Goal: Task Accomplishment & Management: Manage account settings

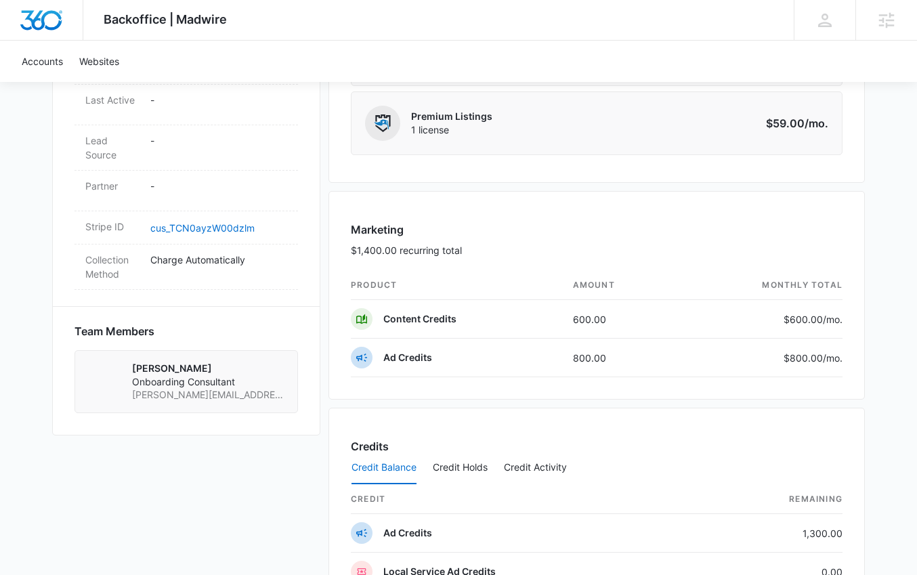
scroll to position [656, 0]
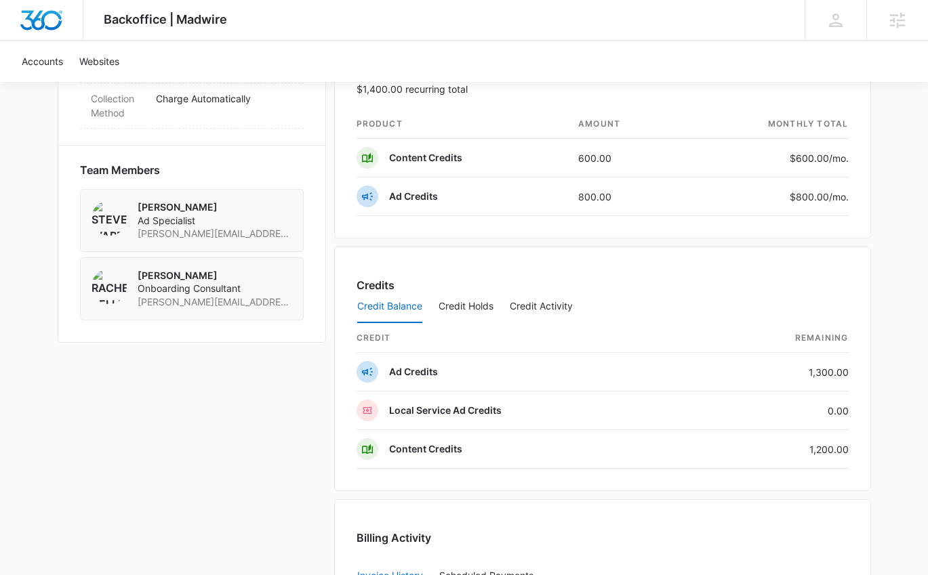
scroll to position [1387, 0]
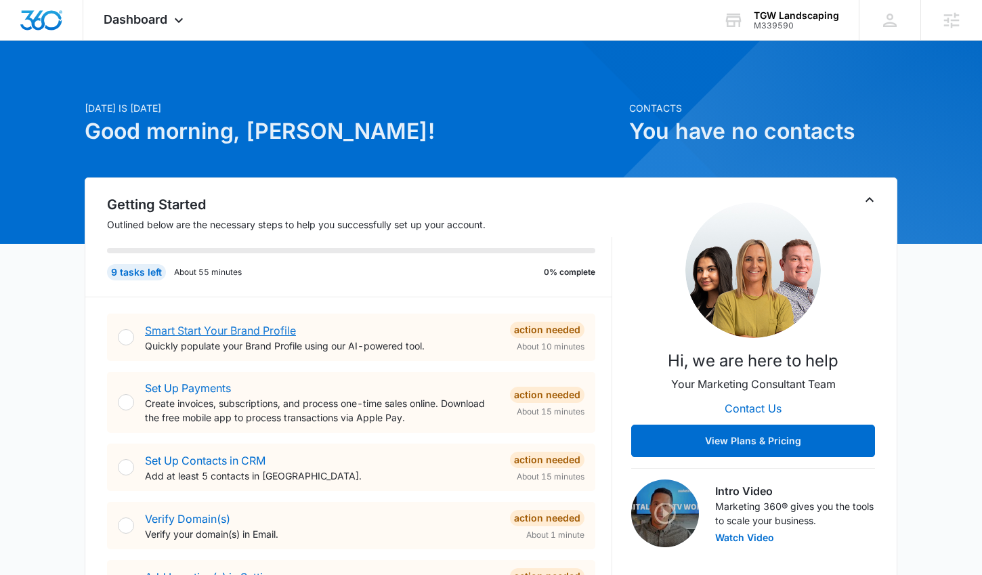
drag, startPoint x: 230, startPoint y: 331, endPoint x: 230, endPoint y: 315, distance: 15.6
click at [230, 331] on link "Smart Start Your Brand Profile" at bounding box center [220, 331] width 151 height 14
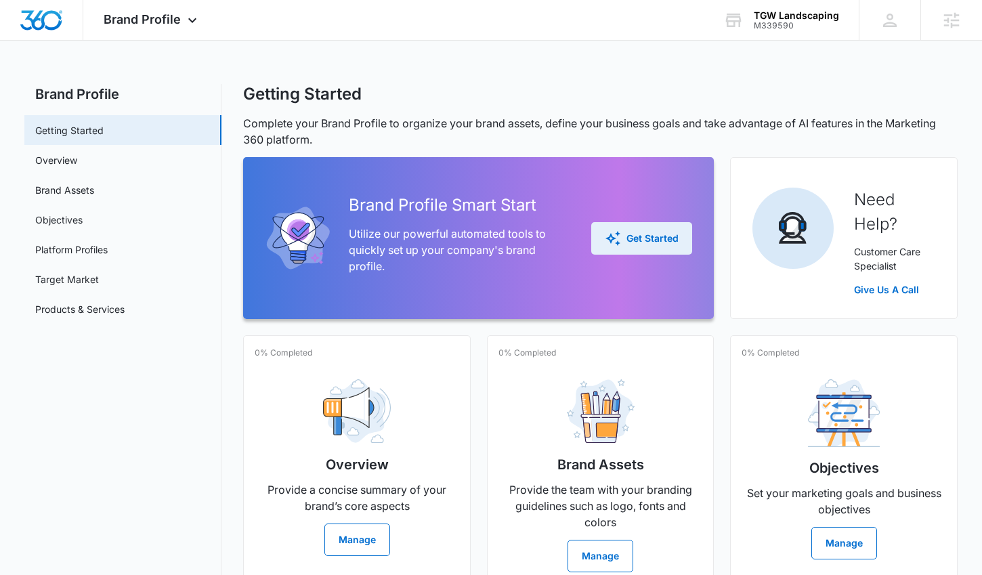
click at [666, 239] on div "Get Started" at bounding box center [642, 238] width 74 height 16
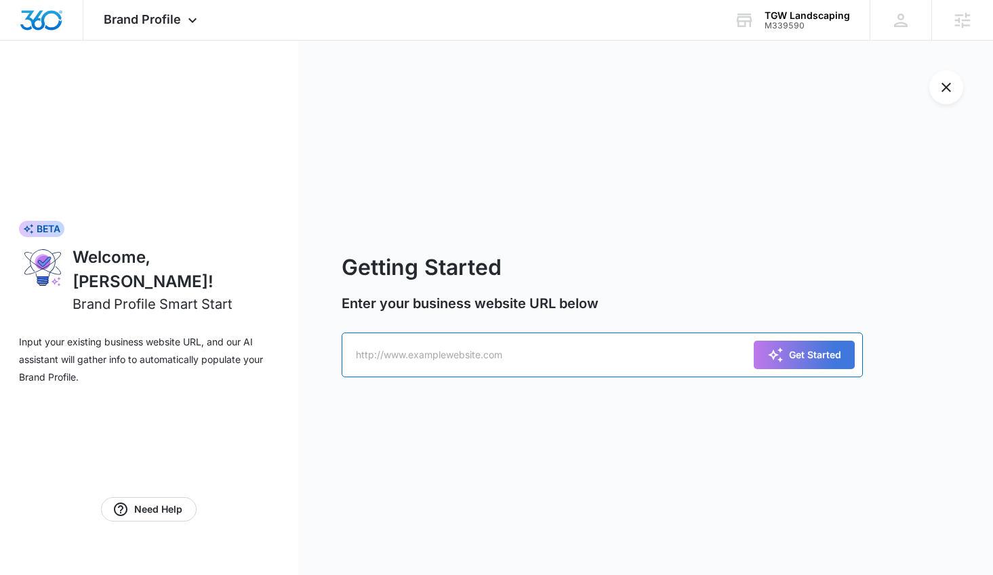
click at [496, 365] on input "text" at bounding box center [601, 355] width 521 height 45
paste input "https://www.tgwlandscaping.com/"
type input "https://www.tgwlandscaping.com/"
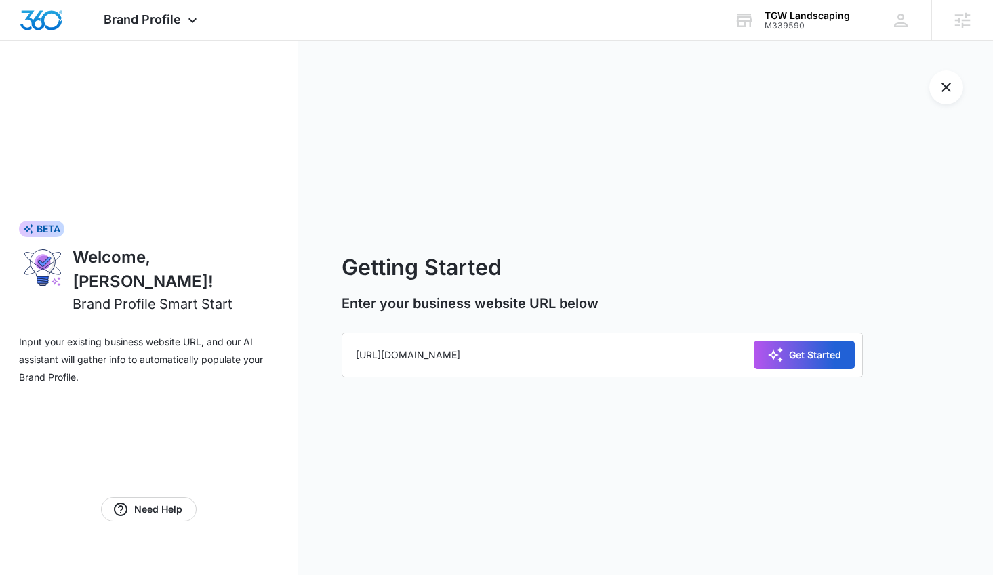
click at [835, 359] on div "Get Started" at bounding box center [804, 355] width 74 height 16
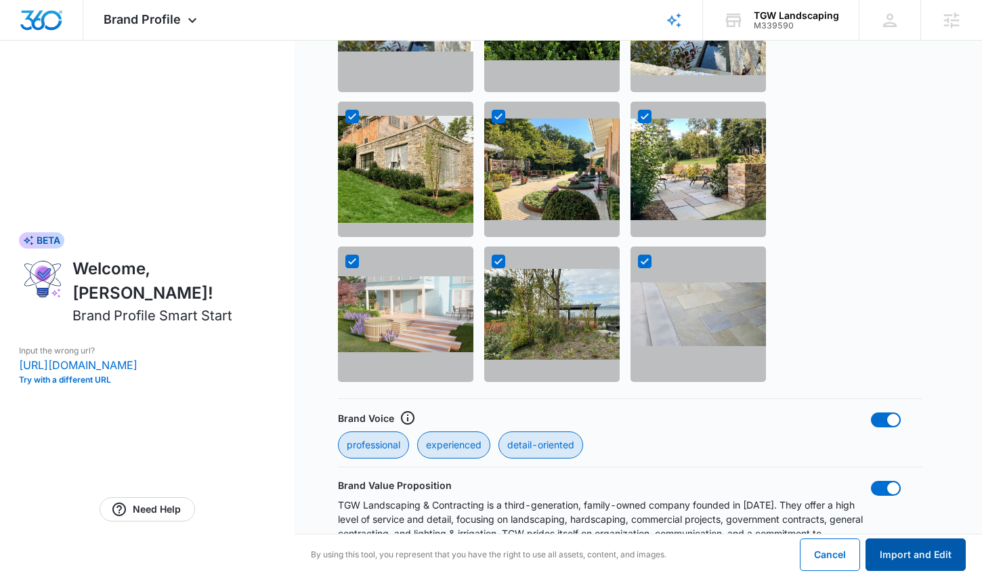
scroll to position [1136, 0]
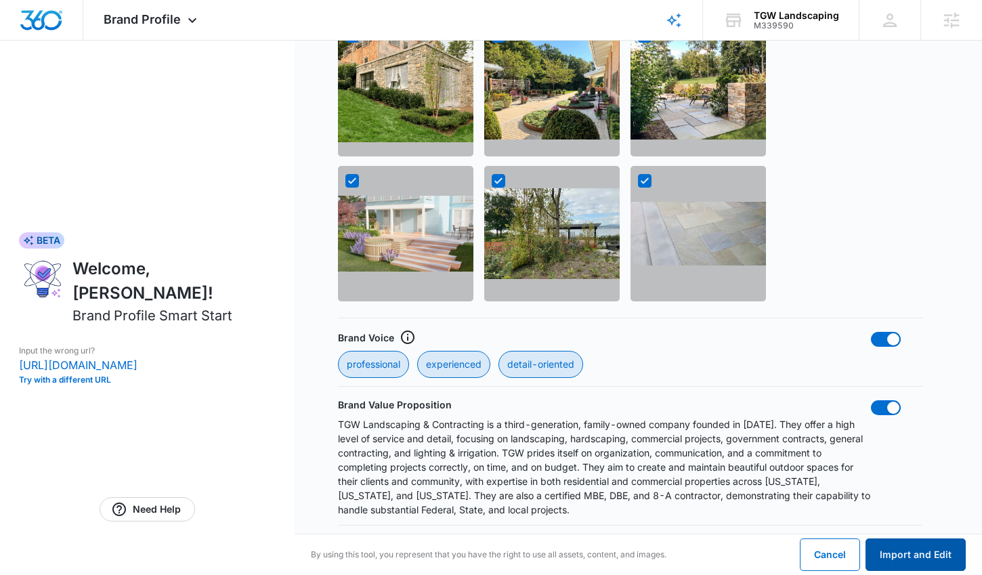
click at [913, 560] on button "Import and Edit" at bounding box center [916, 555] width 100 height 33
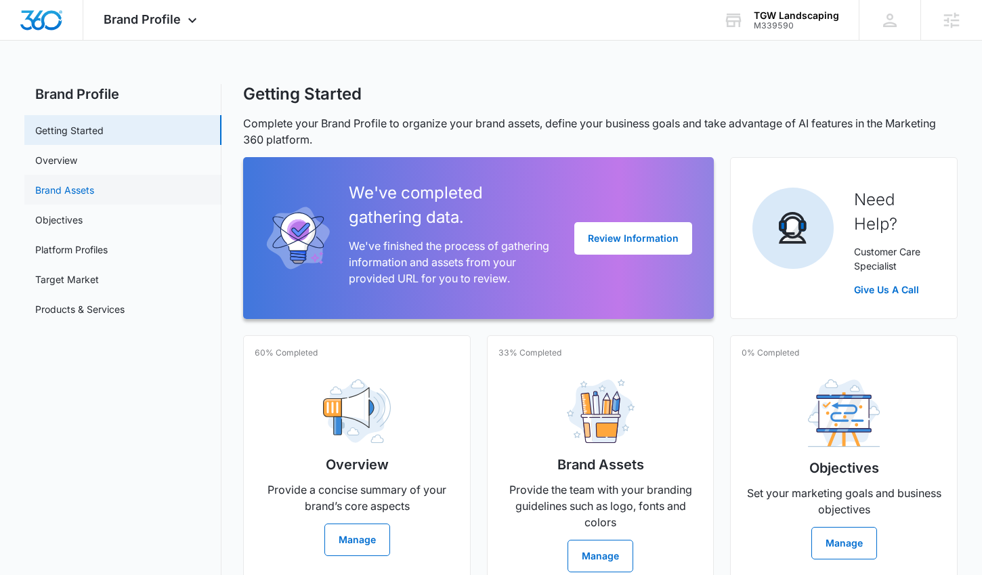
click at [84, 188] on link "Brand Assets" at bounding box center [64, 190] width 59 height 14
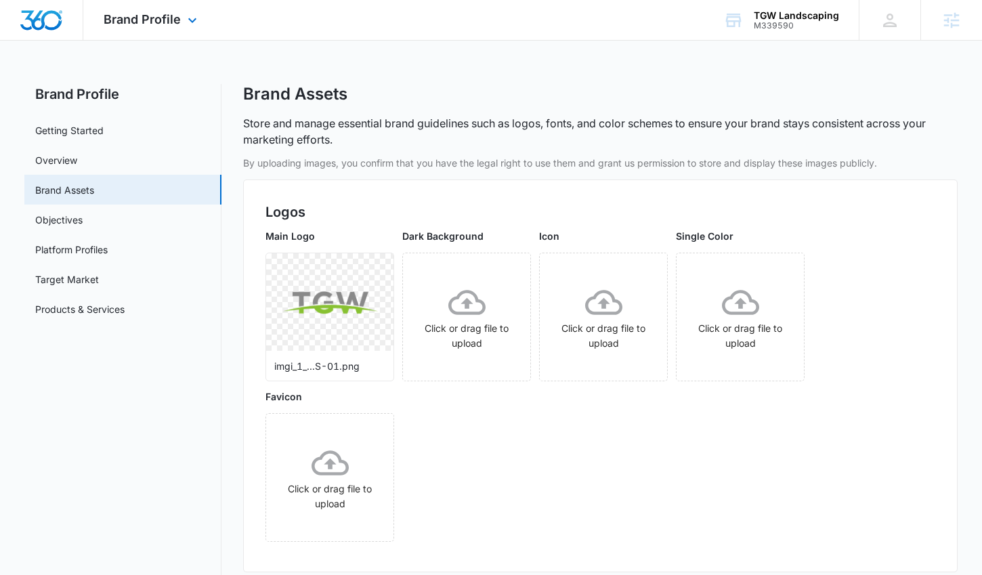
click at [40, 15] on img "Dashboard" at bounding box center [41, 20] width 43 height 20
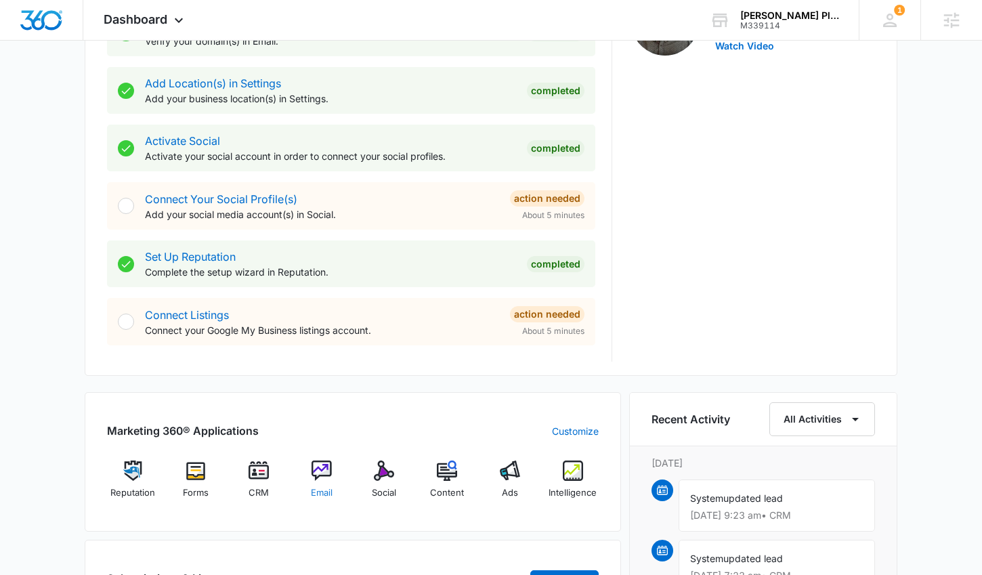
scroll to position [659, 0]
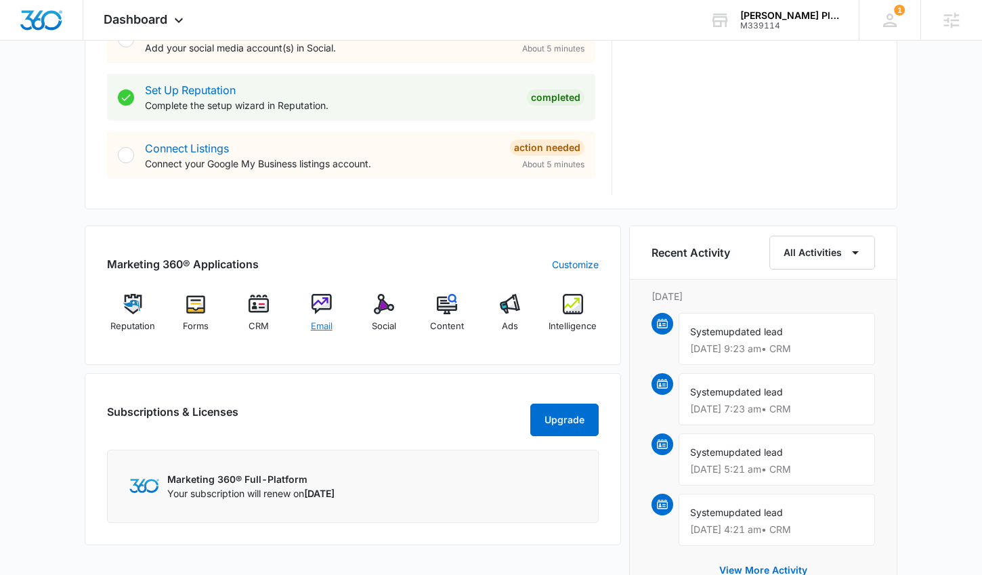
click at [328, 298] on img at bounding box center [322, 304] width 20 height 20
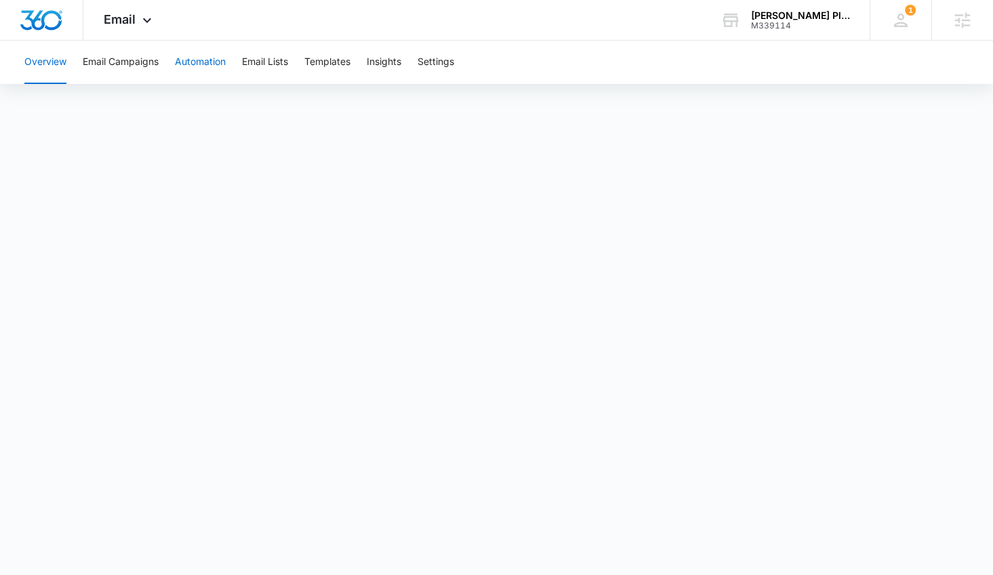
click at [205, 58] on button "Automation" at bounding box center [200, 62] width 51 height 43
click at [36, 22] on img "Dashboard" at bounding box center [41, 20] width 43 height 20
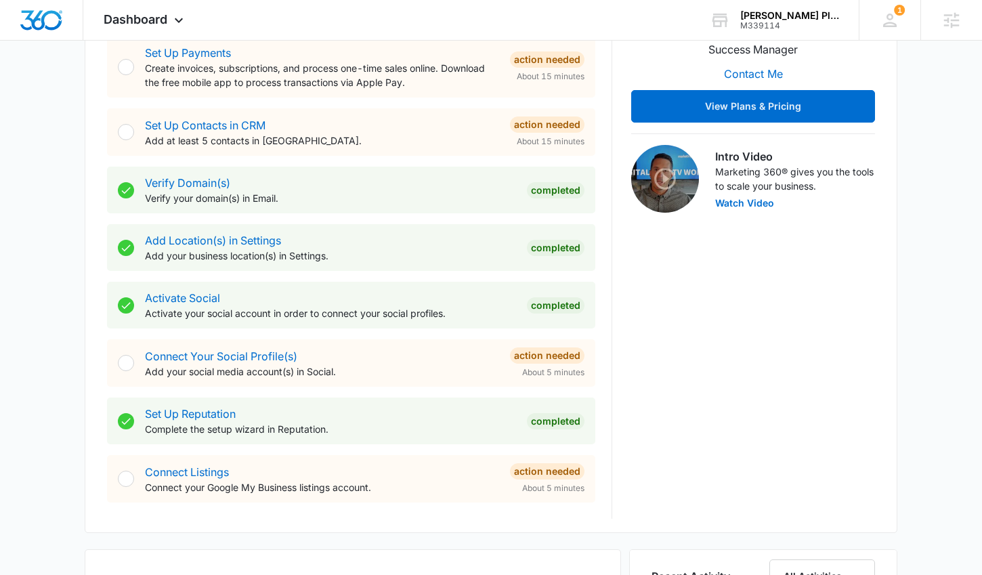
scroll to position [352, 0]
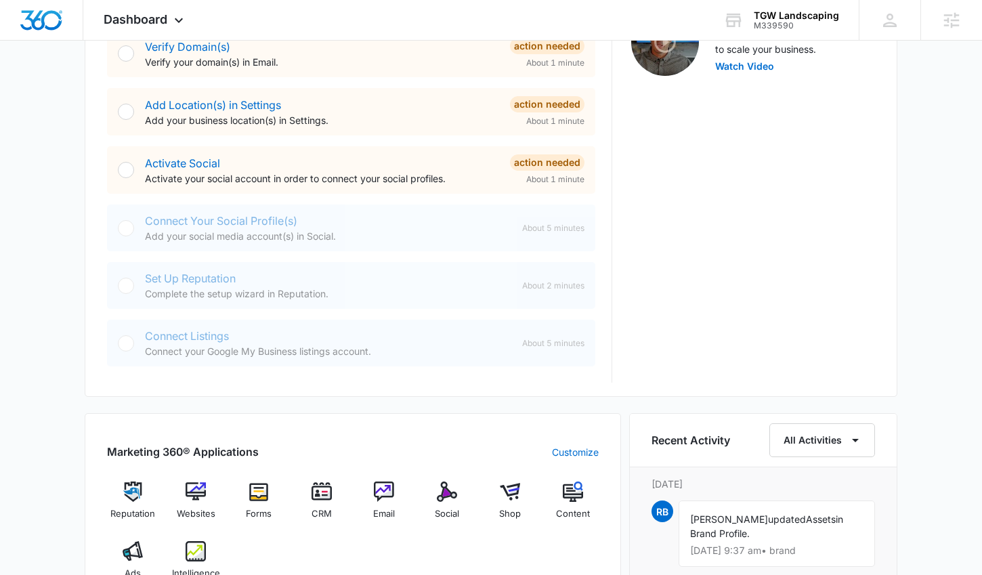
scroll to position [408, 0]
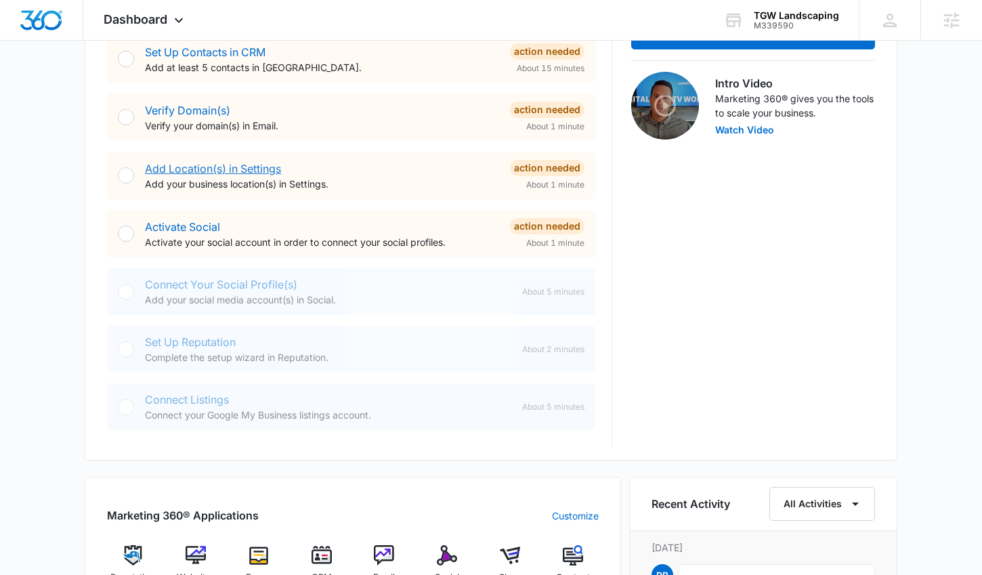
click at [217, 169] on link "Add Location(s) in Settings" at bounding box center [213, 169] width 136 height 14
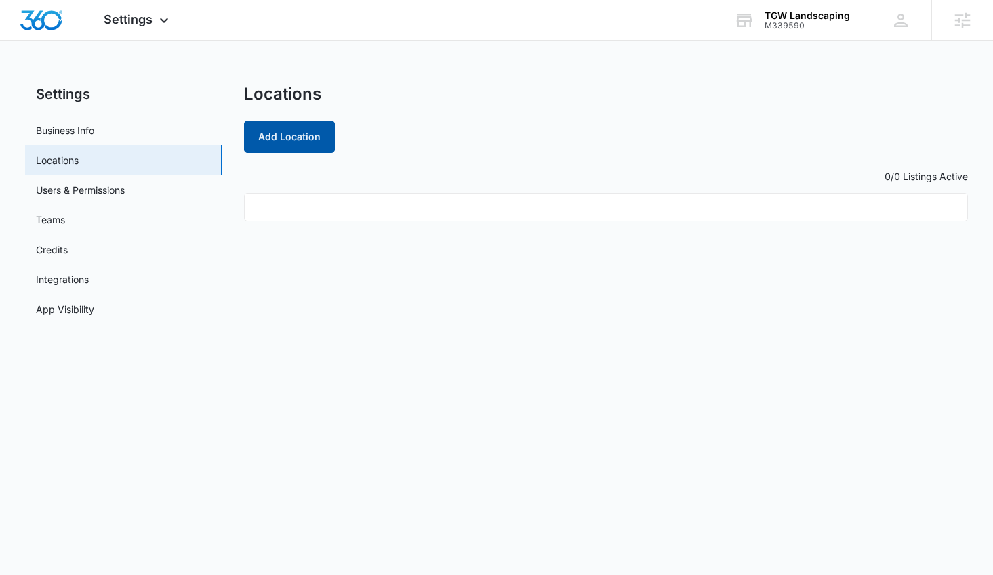
click at [315, 143] on button "Add Location" at bounding box center [289, 137] width 91 height 33
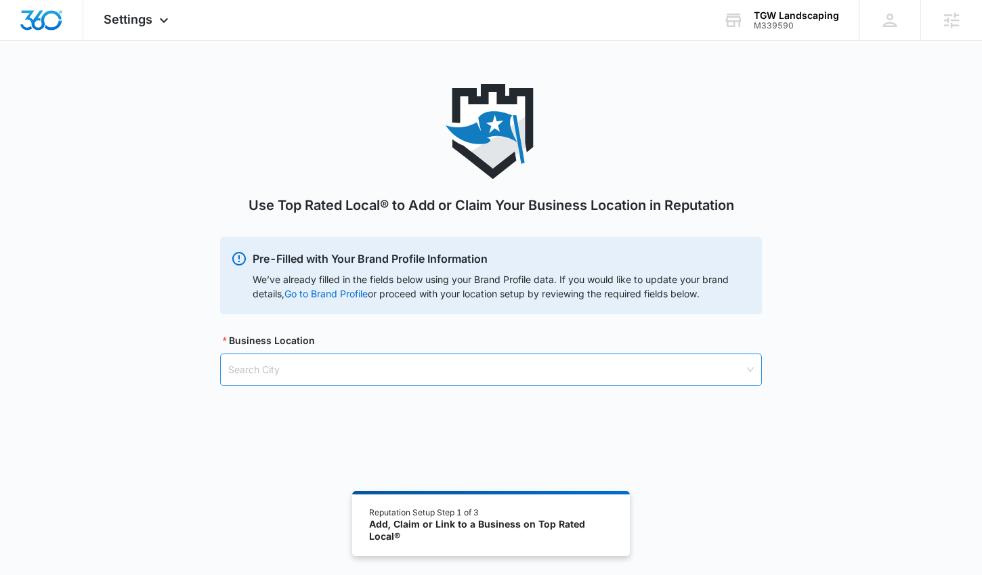
click at [419, 383] on input "search" at bounding box center [486, 369] width 516 height 31
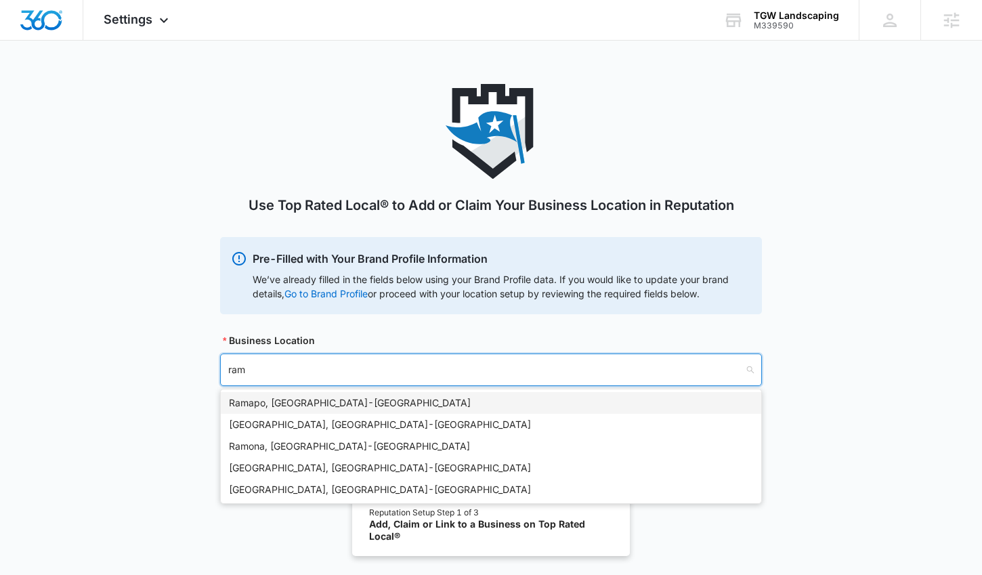
type input "rams"
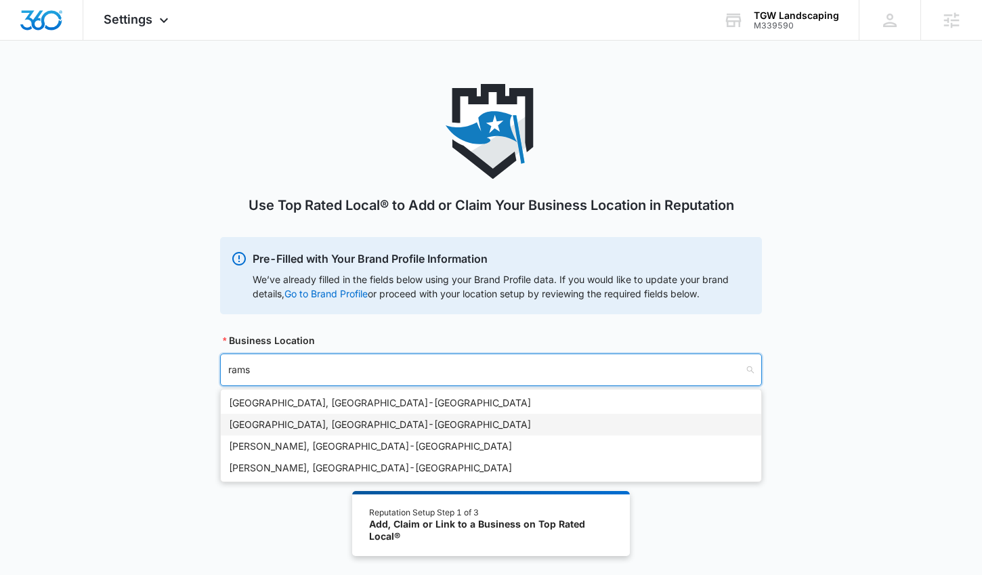
click at [375, 426] on div "[GEOGRAPHIC_DATA], [GEOGRAPHIC_DATA] - [GEOGRAPHIC_DATA]" at bounding box center [491, 424] width 524 height 15
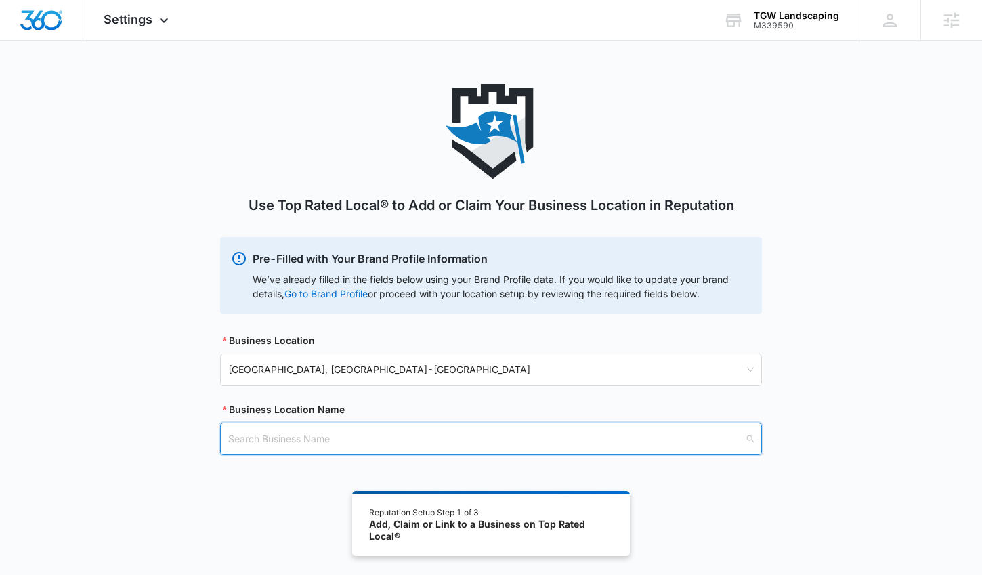
click at [406, 439] on input "search" at bounding box center [486, 438] width 516 height 31
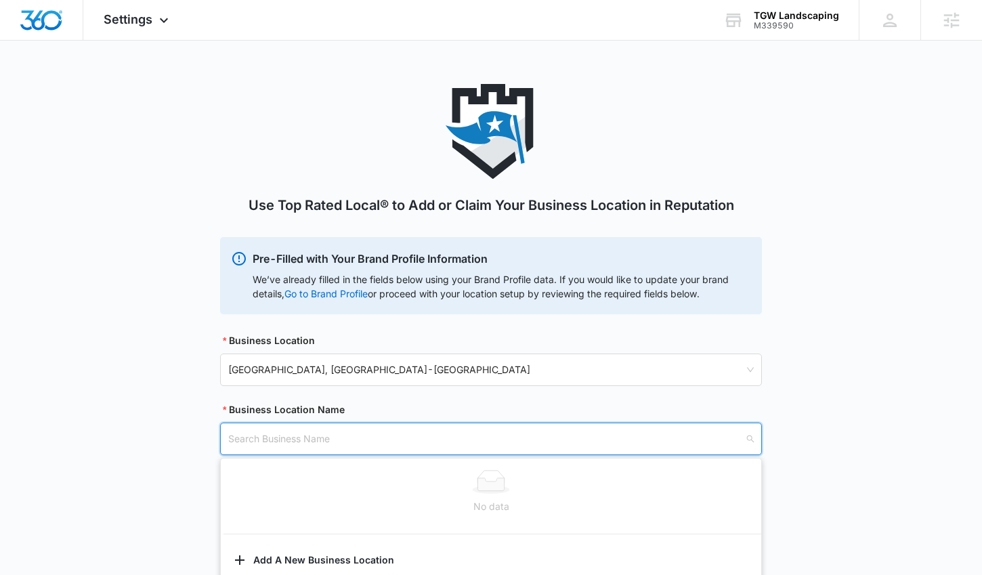
paste input "TGW Landscaping"
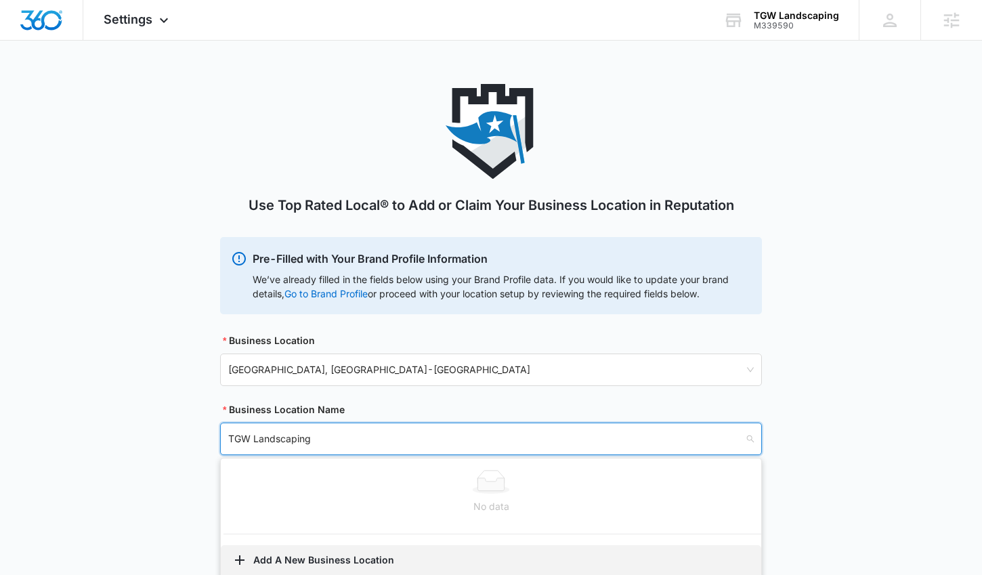
type input "TGW Landscaping"
click at [352, 558] on button "Add A New Business Location" at bounding box center [491, 561] width 541 height 33
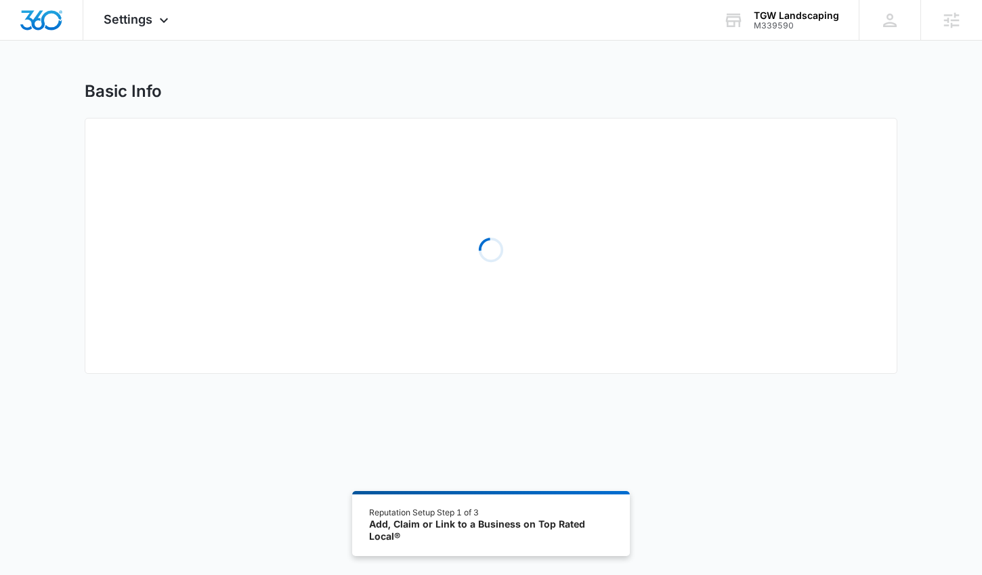
select select "[US_STATE]"
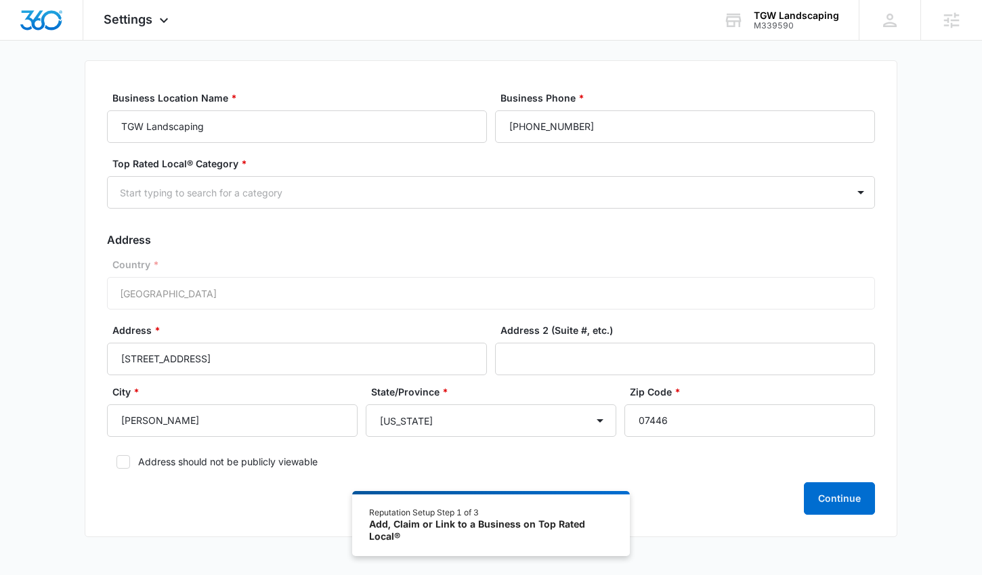
scroll to position [108, 0]
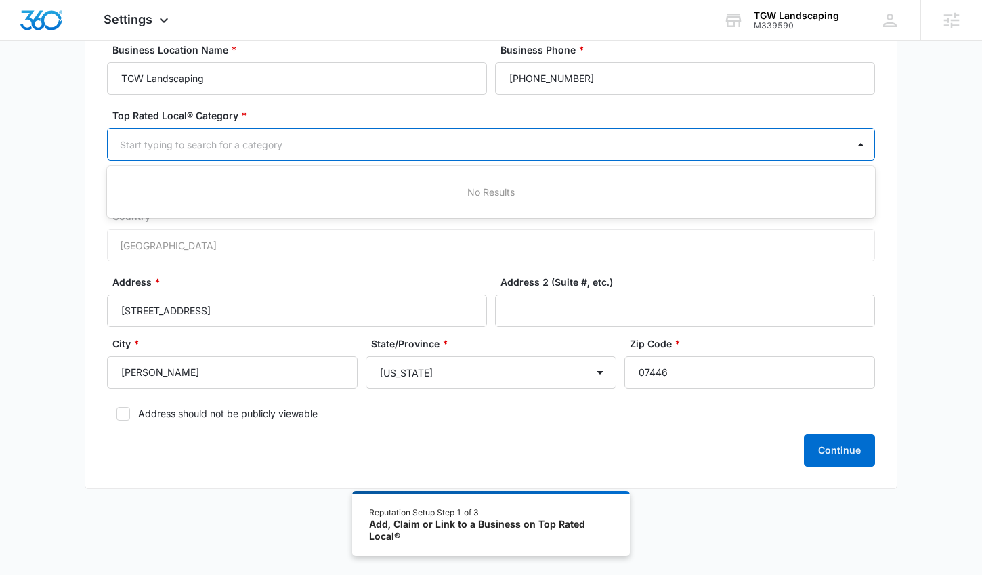
click at [503, 141] on div at bounding box center [475, 144] width 710 height 17
click at [497, 153] on div "Start typing to search for a category" at bounding box center [478, 144] width 740 height 30
type input "land"
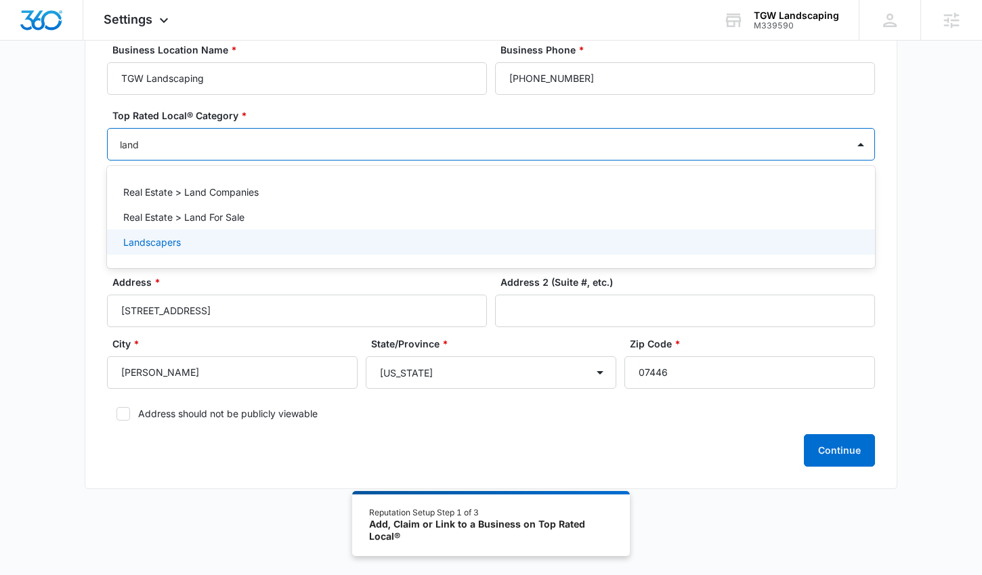
click at [203, 251] on div "Landscapers" at bounding box center [491, 242] width 768 height 25
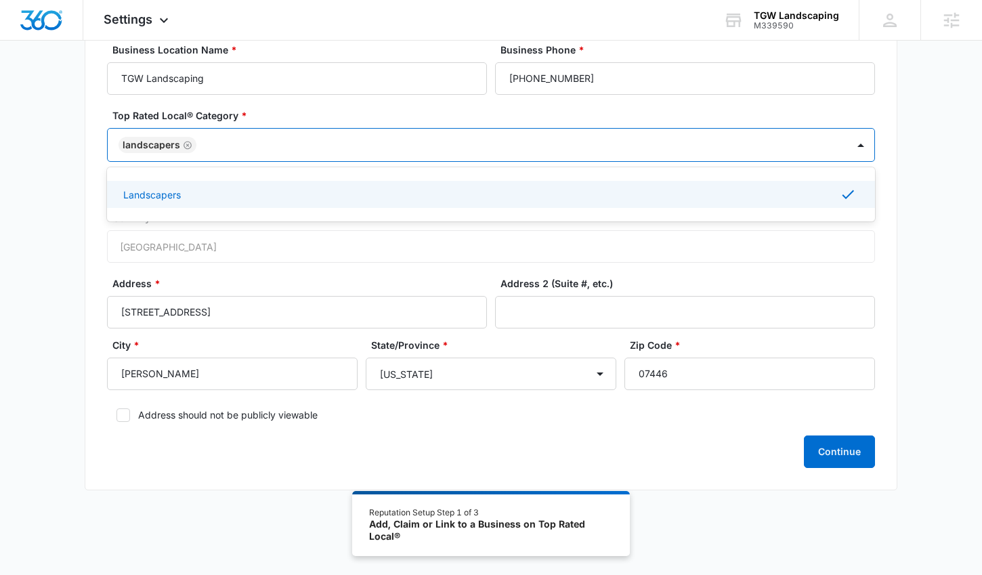
click at [724, 445] on div "Continue" at bounding box center [491, 452] width 768 height 33
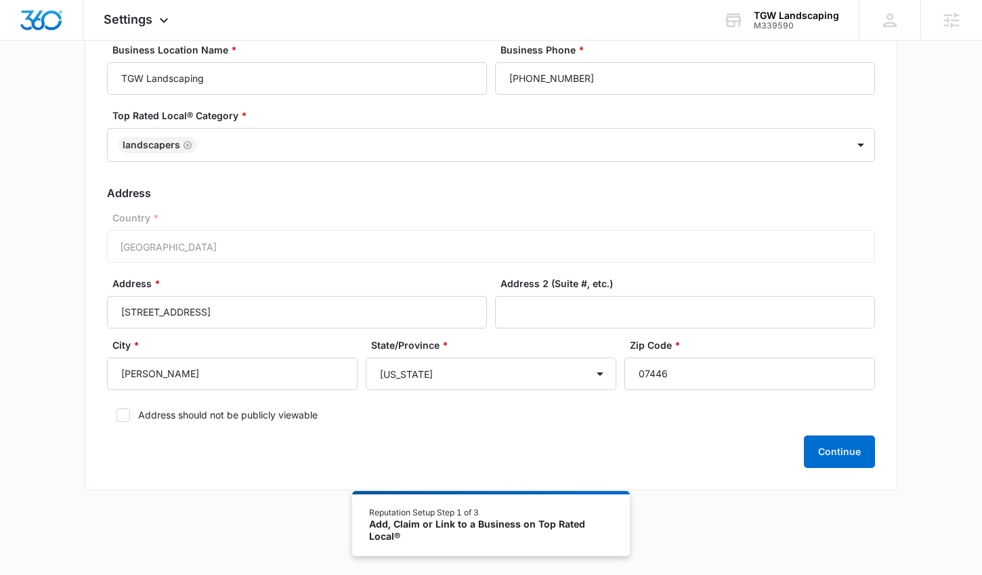
click at [123, 413] on icon at bounding box center [123, 415] width 12 height 12
click at [117, 413] on input "Address should not be publicly viewable" at bounding box center [111, 415] width 9 height 9
checkbox input "true"
click at [863, 450] on button "Continue" at bounding box center [839, 452] width 71 height 33
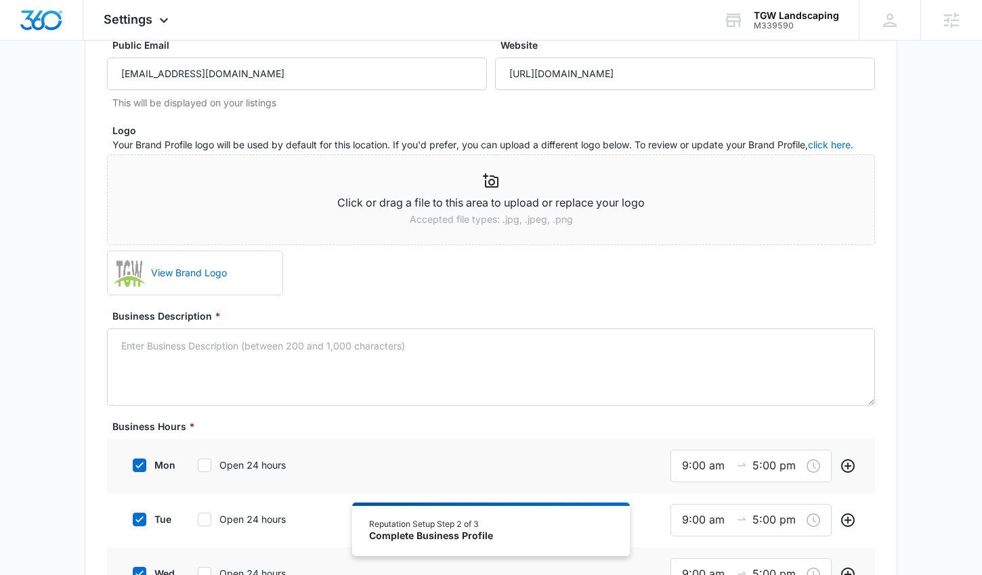
scroll to position [270, 0]
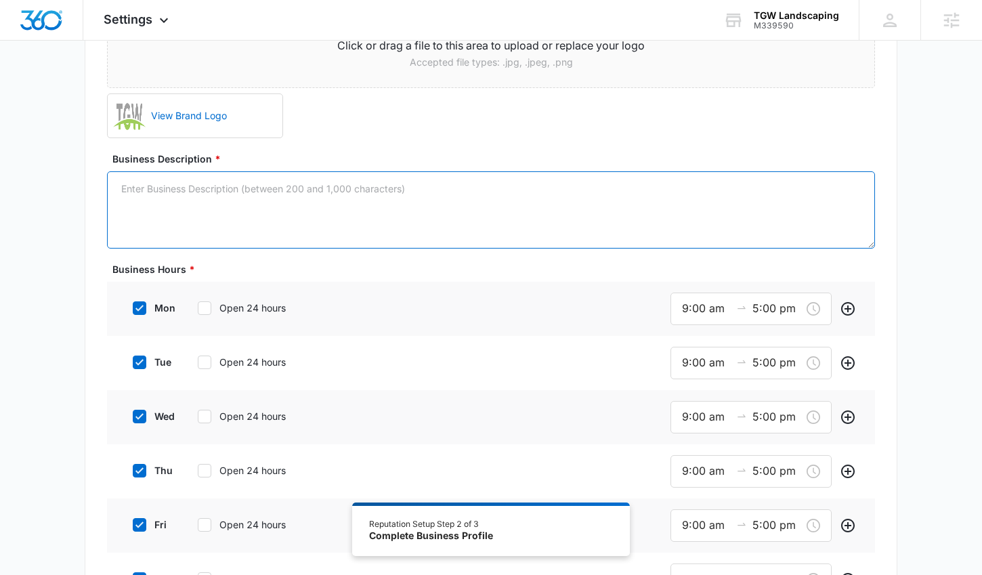
click at [338, 180] on textarea "Business Description *" at bounding box center [491, 209] width 768 height 77
paste textarea "Led by [PERSON_NAME], a third generation landscape professional, TGW completes …"
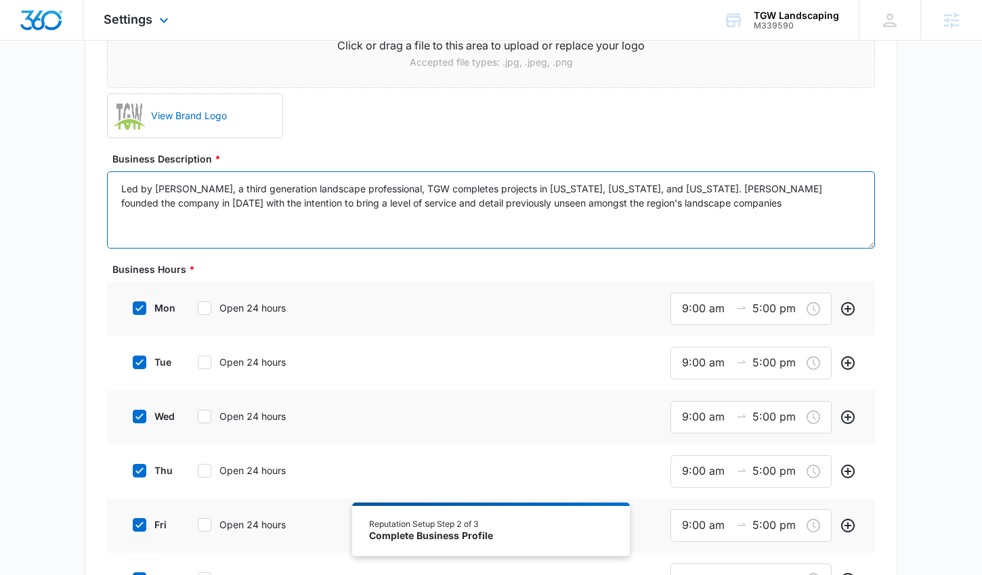
type textarea "Led by [PERSON_NAME], a third generation landscape professional, TGW completes …"
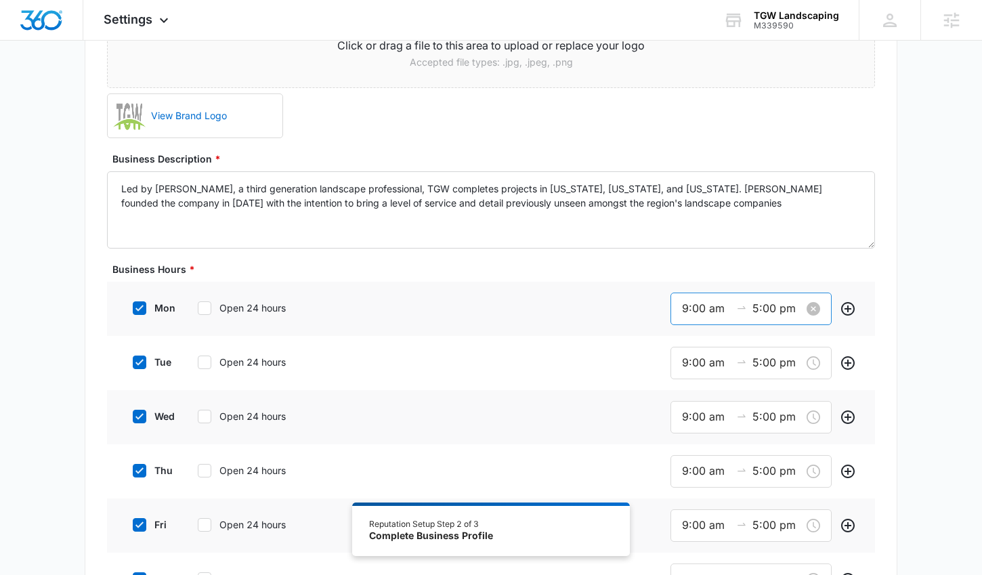
click at [688, 308] on input "9:00 am" at bounding box center [706, 308] width 49 height 17
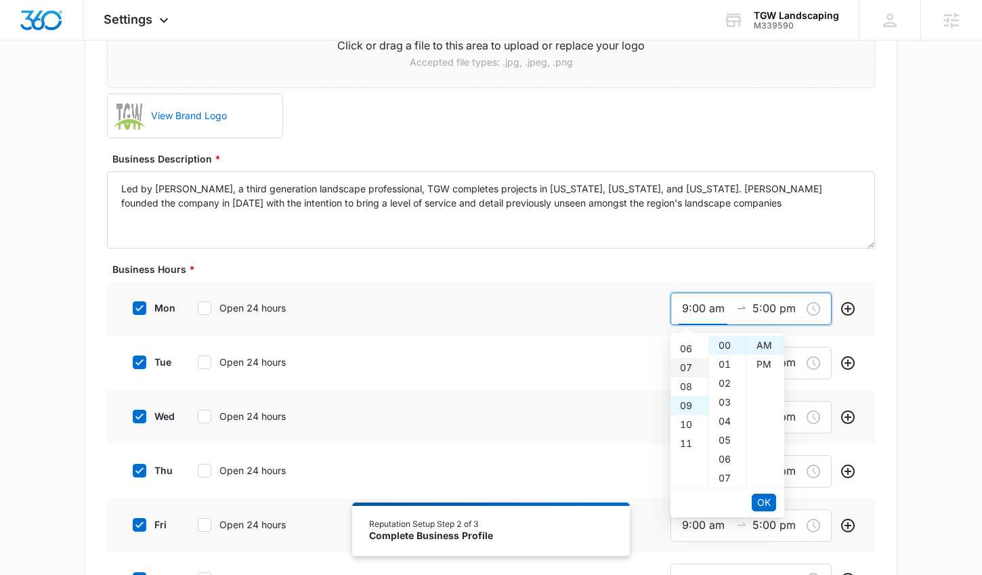
click at [689, 365] on div "07" at bounding box center [690, 367] width 38 height 19
click at [728, 360] on div "30" at bounding box center [727, 361] width 37 height 19
type input "7:30 am"
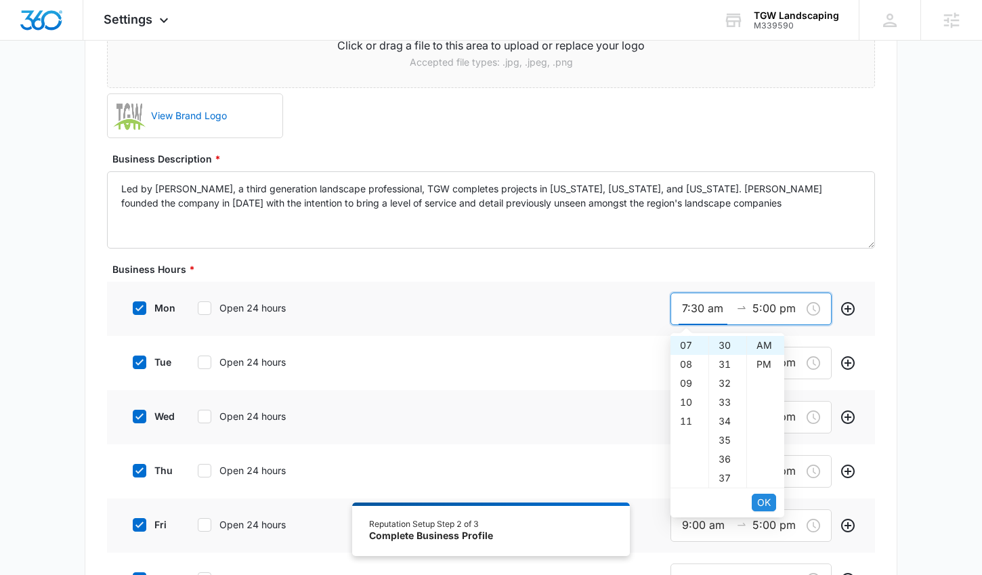
click at [764, 501] on span "OK" at bounding box center [764, 502] width 14 height 15
click at [763, 500] on span "OK" at bounding box center [764, 502] width 14 height 15
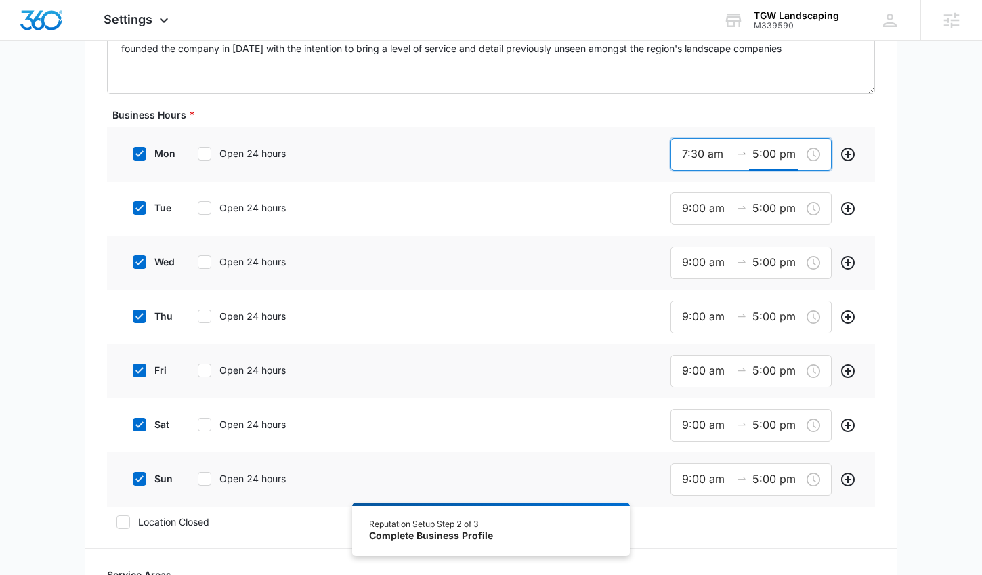
scroll to position [421, 0]
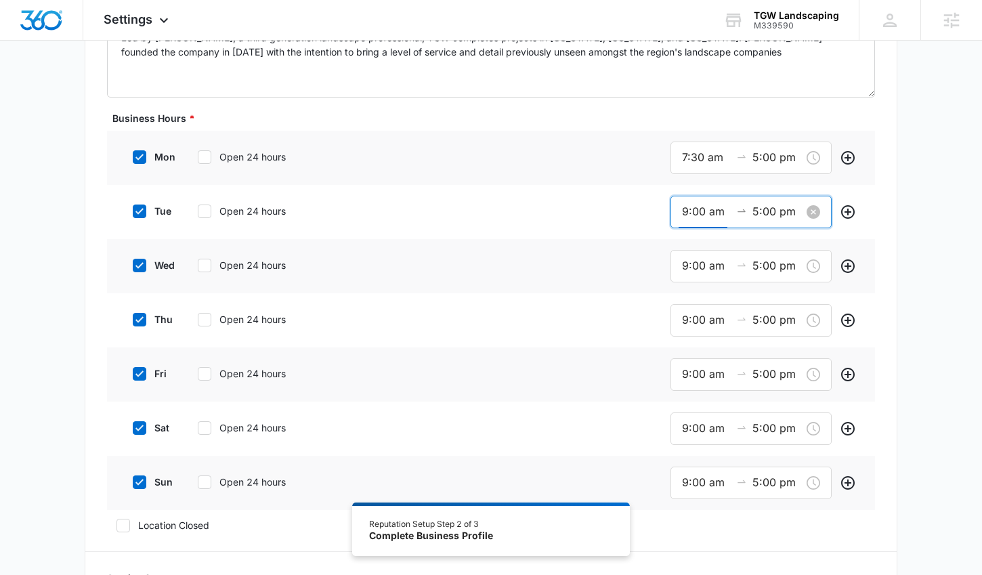
click at [684, 210] on input "9:00 am" at bounding box center [706, 211] width 49 height 17
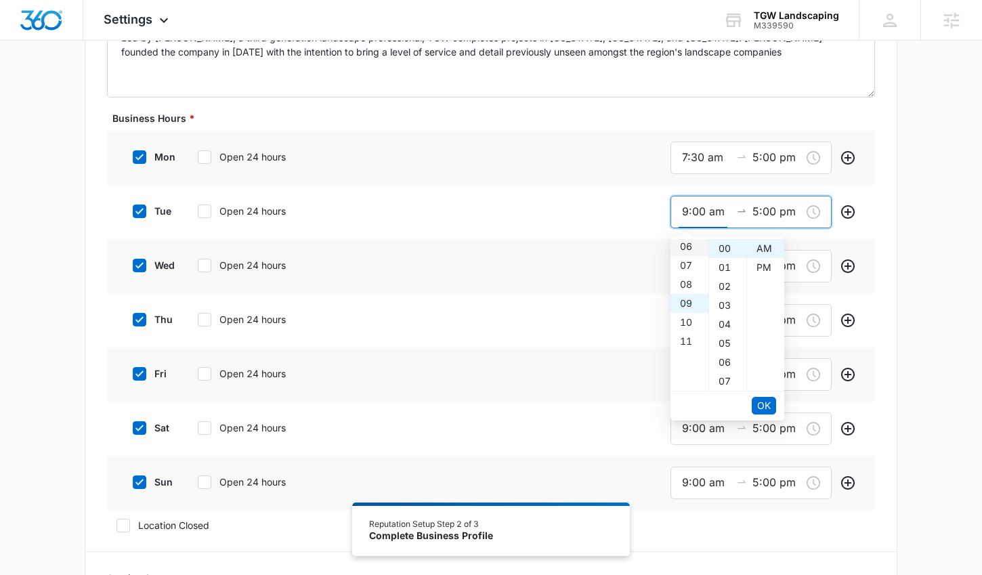
scroll to position [48, 0]
click at [684, 330] on div "07" at bounding box center [690, 333] width 38 height 19
click at [722, 308] on div "30" at bounding box center [727, 307] width 37 height 19
type input "7:30 am"
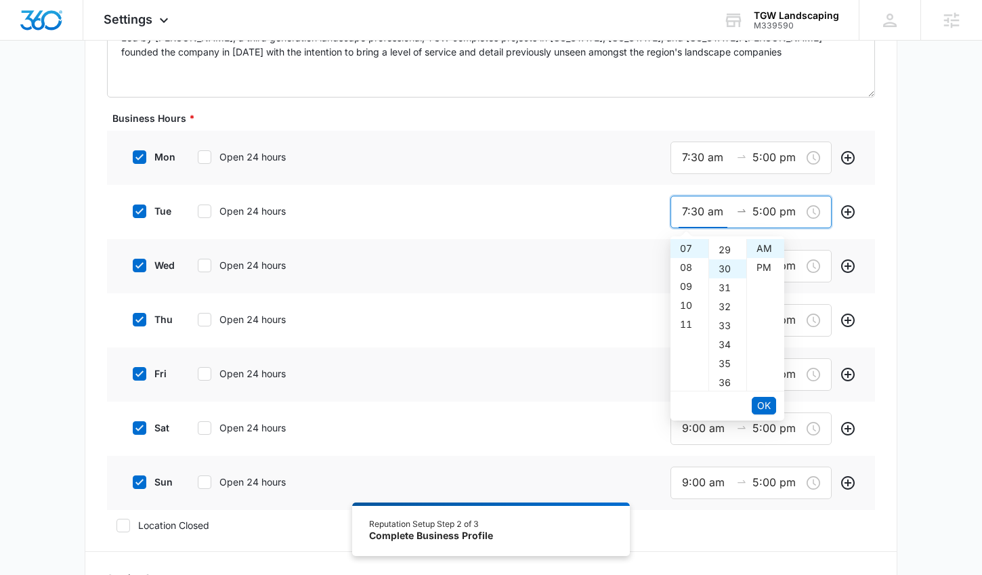
scroll to position [569, 0]
click at [766, 407] on span "OK" at bounding box center [764, 405] width 14 height 15
click at [759, 408] on span "OK" at bounding box center [764, 405] width 14 height 15
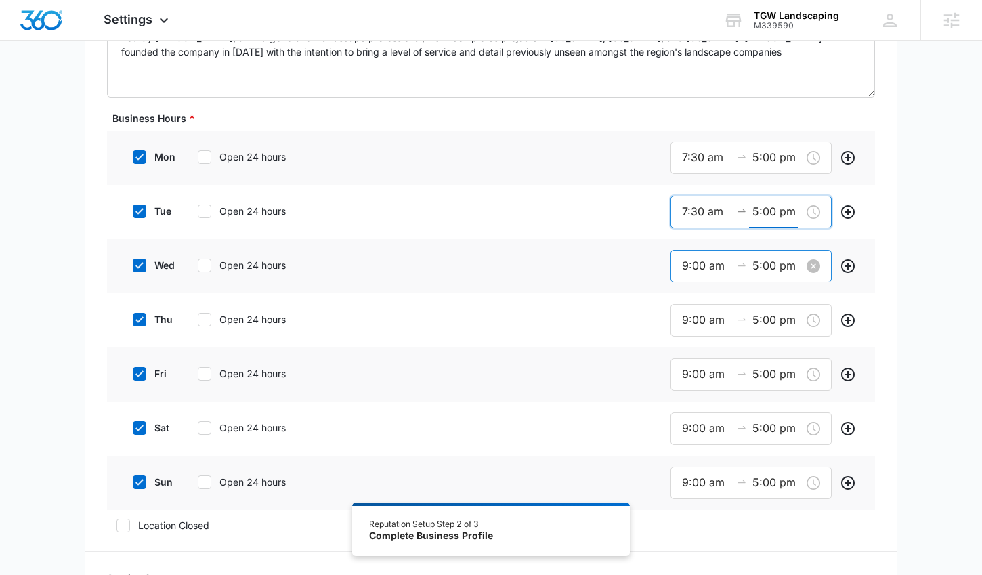
click at [691, 268] on input "9:00 am" at bounding box center [706, 265] width 49 height 17
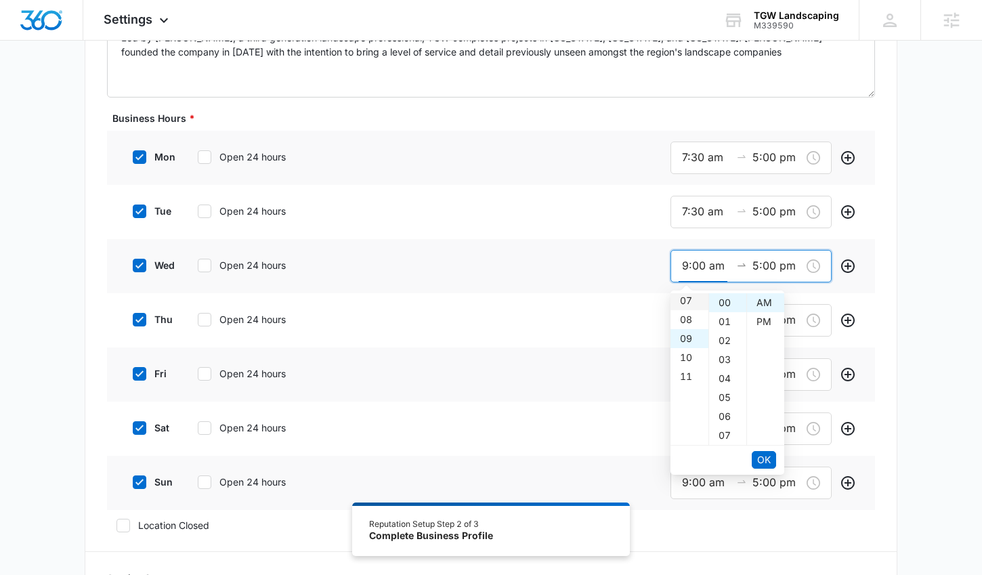
click at [689, 301] on div "07" at bounding box center [690, 300] width 38 height 19
click at [762, 466] on span "OK" at bounding box center [764, 460] width 14 height 15
click at [690, 268] on input "7:00 am" at bounding box center [706, 265] width 49 height 17
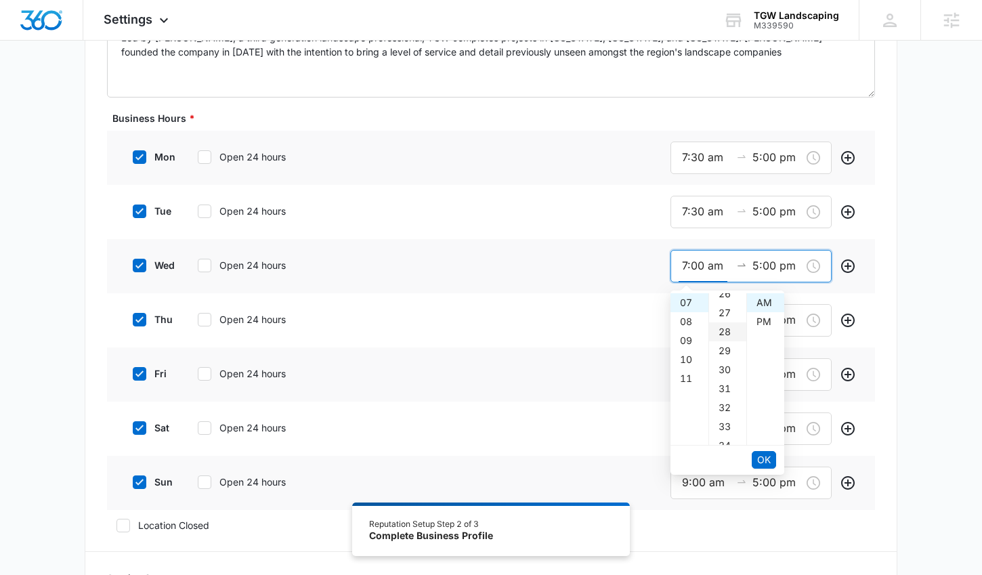
scroll to position [500, 0]
click at [721, 374] on div "30" at bounding box center [727, 371] width 37 height 19
type input "7:30 am"
click at [760, 454] on span "OK" at bounding box center [764, 460] width 14 height 15
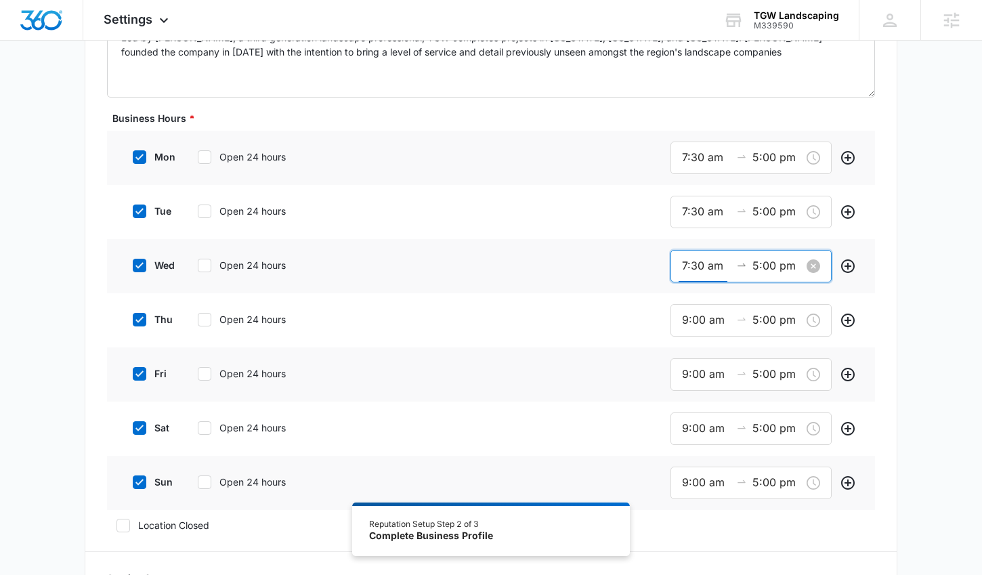
click at [757, 266] on input "5:00 pm" at bounding box center [777, 265] width 49 height 17
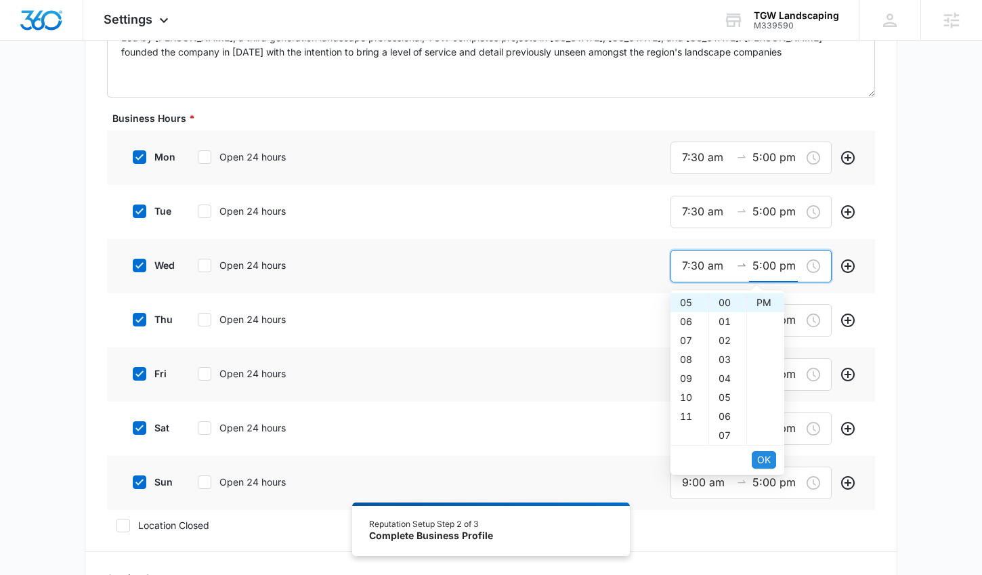
click at [758, 465] on span "OK" at bounding box center [764, 460] width 14 height 15
click at [762, 457] on span "OK" at bounding box center [764, 460] width 14 height 15
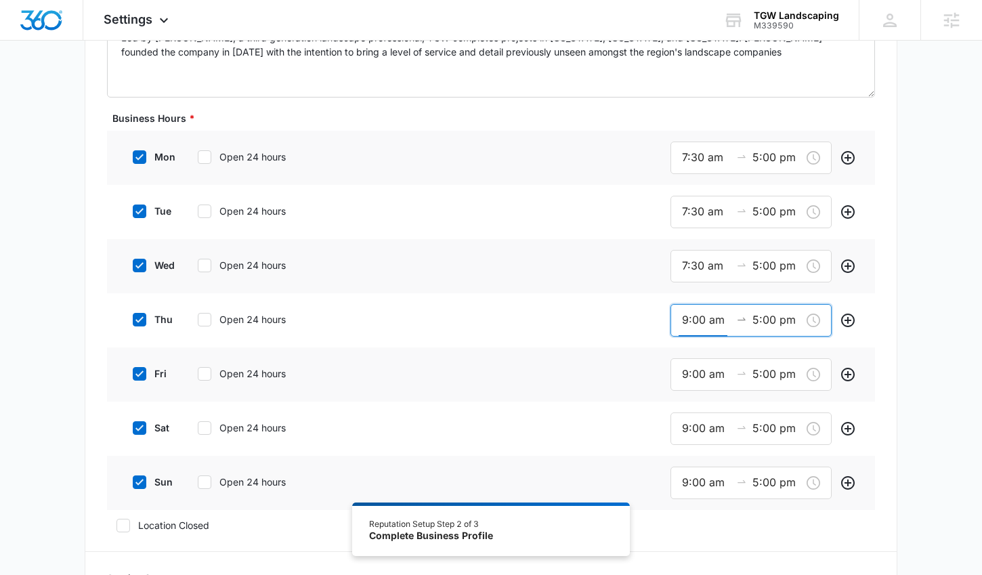
drag, startPoint x: 686, startPoint y: 315, endPoint x: 697, endPoint y: 346, distance: 33.0
click at [686, 316] on input "9:00 am" at bounding box center [706, 320] width 49 height 17
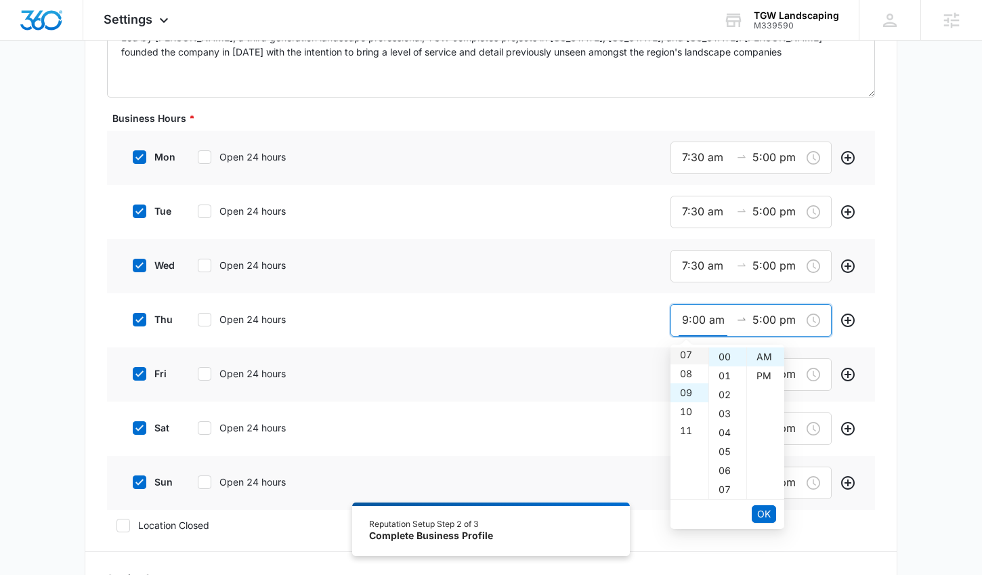
click at [686, 351] on div "07" at bounding box center [690, 355] width 38 height 19
click at [726, 419] on div "30" at bounding box center [727, 422] width 37 height 19
type input "7:30 am"
click at [759, 516] on span "OK" at bounding box center [764, 514] width 14 height 15
click at [760, 508] on span "OK" at bounding box center [764, 514] width 14 height 15
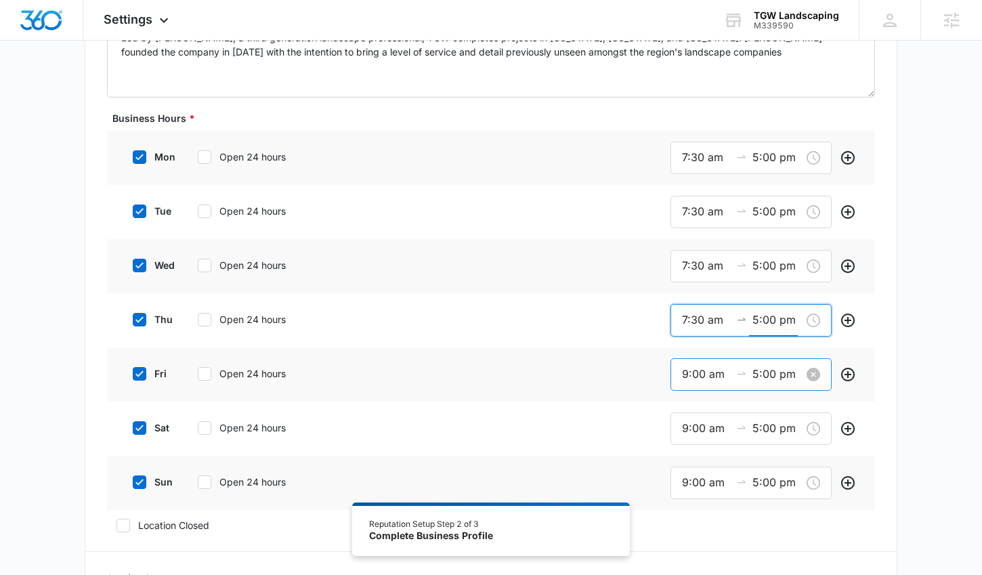
click at [699, 376] on input "9:00 am" at bounding box center [706, 374] width 49 height 17
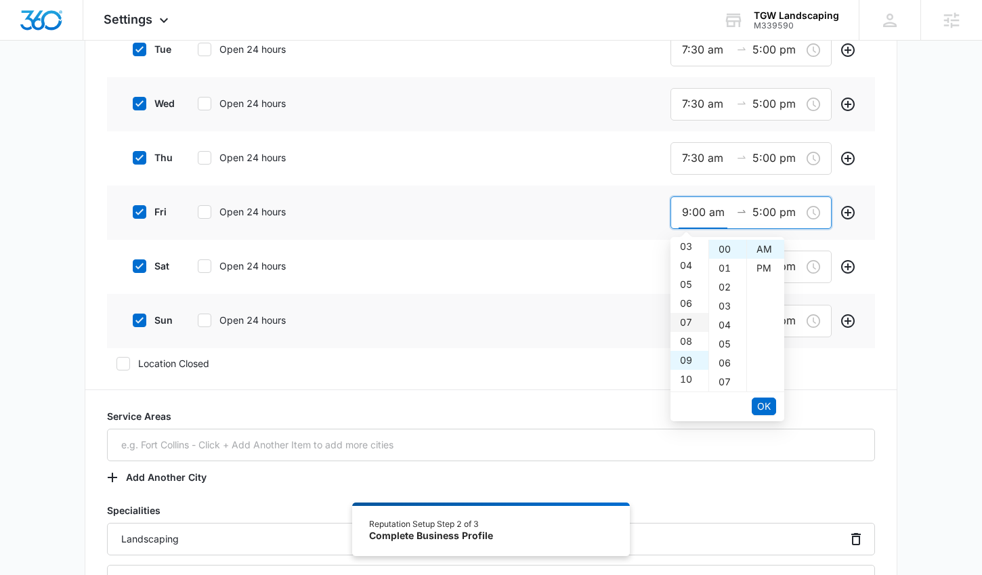
click at [684, 315] on div "07" at bounding box center [690, 322] width 38 height 19
click at [724, 335] on div "30" at bounding box center [727, 336] width 37 height 19
type input "7:30 am"
click at [757, 402] on span "OK" at bounding box center [764, 406] width 14 height 15
click at [761, 402] on span "OK" at bounding box center [764, 406] width 14 height 15
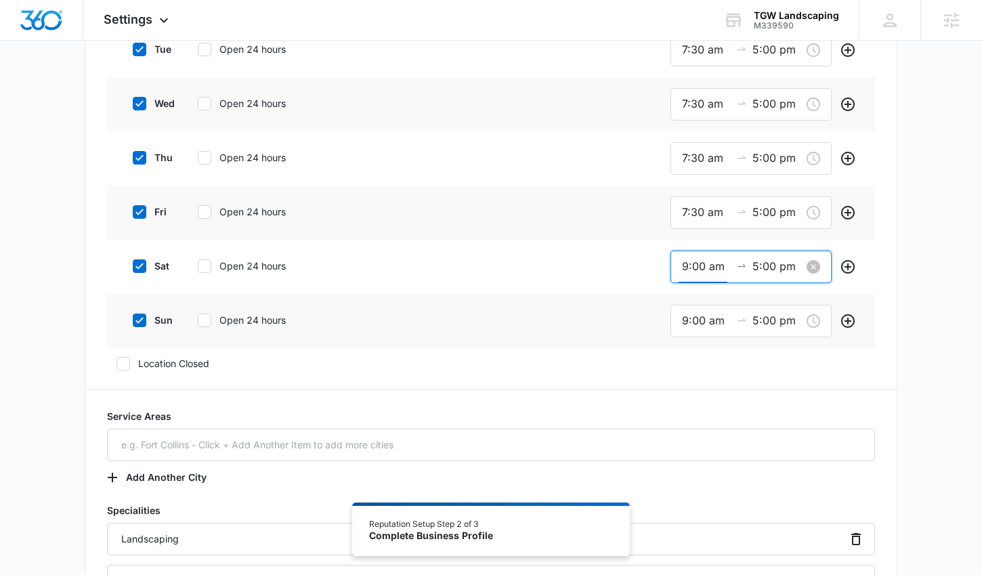
click at [701, 270] on input "9:00 am" at bounding box center [706, 266] width 49 height 17
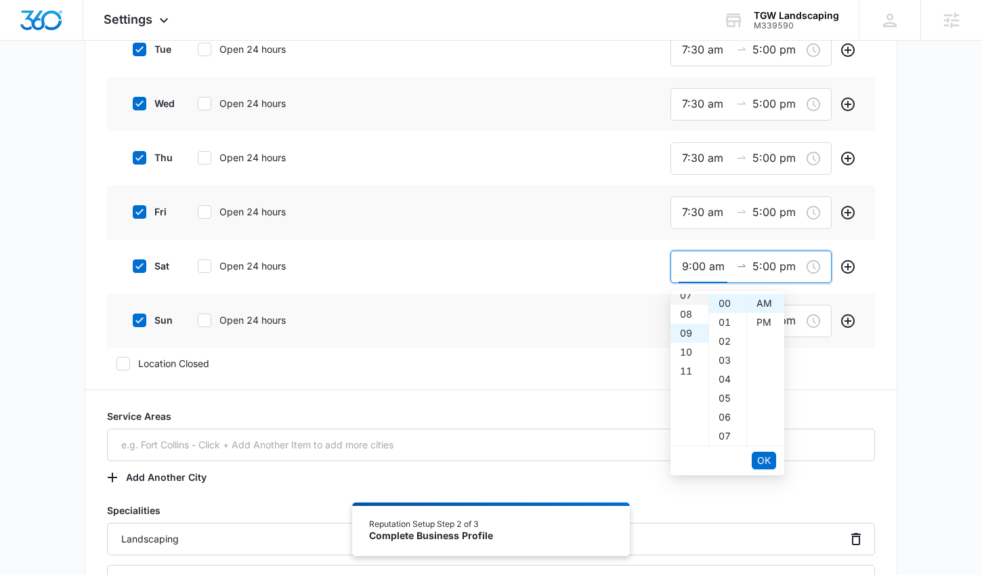
click at [687, 298] on div "07" at bounding box center [690, 295] width 38 height 19
drag, startPoint x: 722, startPoint y: 337, endPoint x: 725, endPoint y: 349, distance: 11.8
click at [722, 337] on div "30" at bounding box center [727, 341] width 37 height 19
type input "7:30 am"
click at [762, 465] on span "OK" at bounding box center [764, 460] width 14 height 15
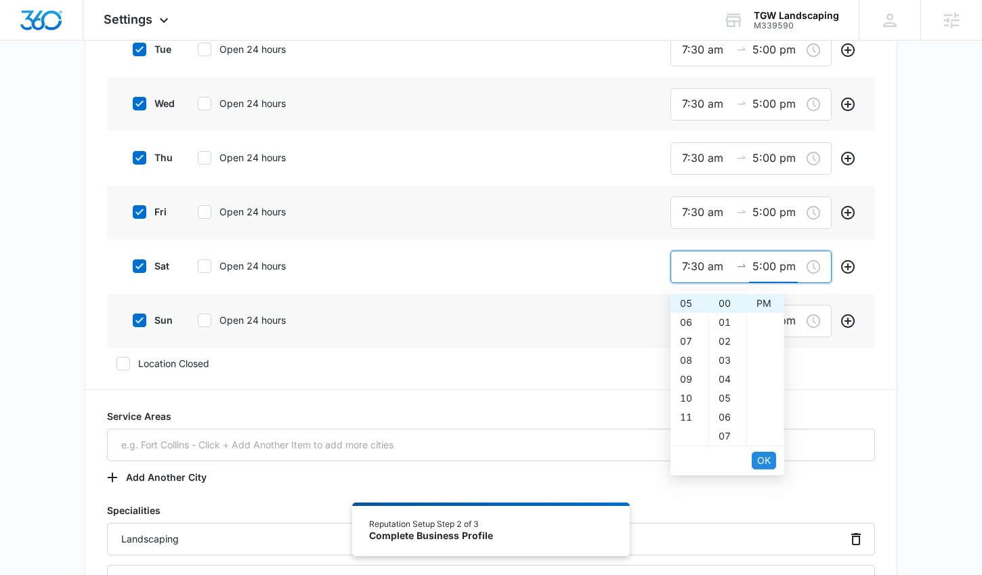
click at [762, 459] on span "OK" at bounding box center [764, 460] width 14 height 15
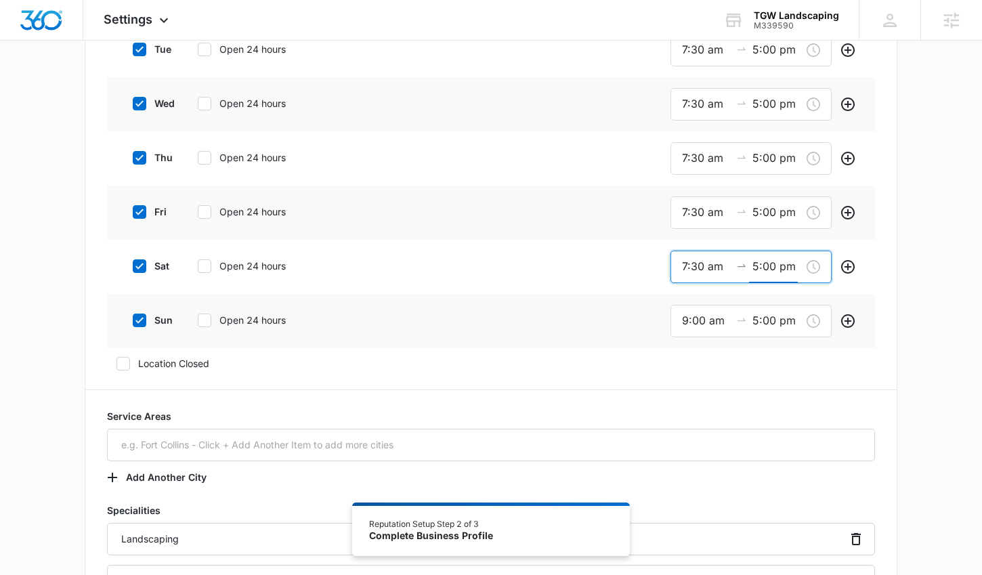
click at [141, 323] on icon at bounding box center [139, 320] width 12 height 12
click at [133, 323] on input "sun" at bounding box center [127, 320] width 9 height 9
checkbox input "false"
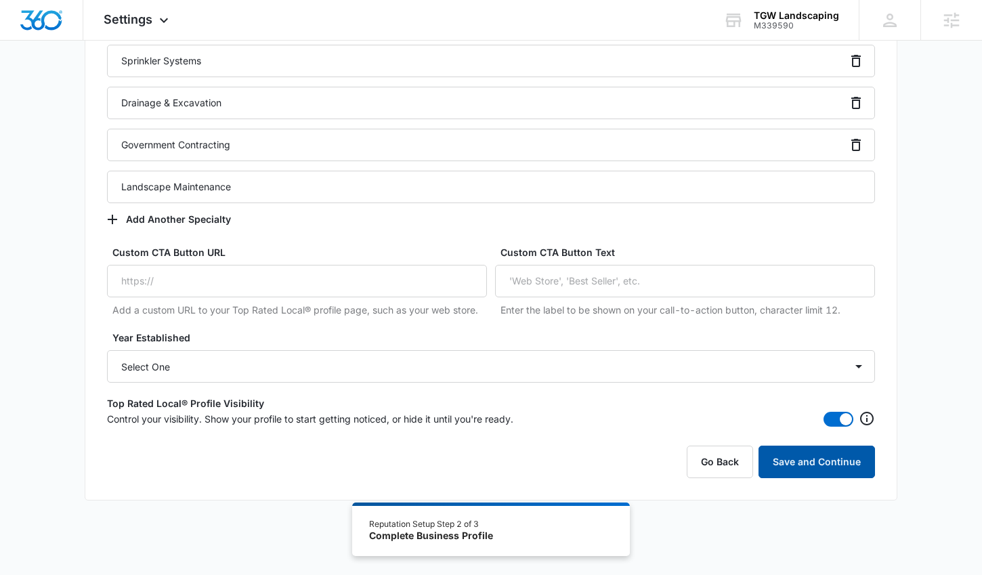
click at [788, 467] on button "Save and Continue" at bounding box center [817, 462] width 117 height 33
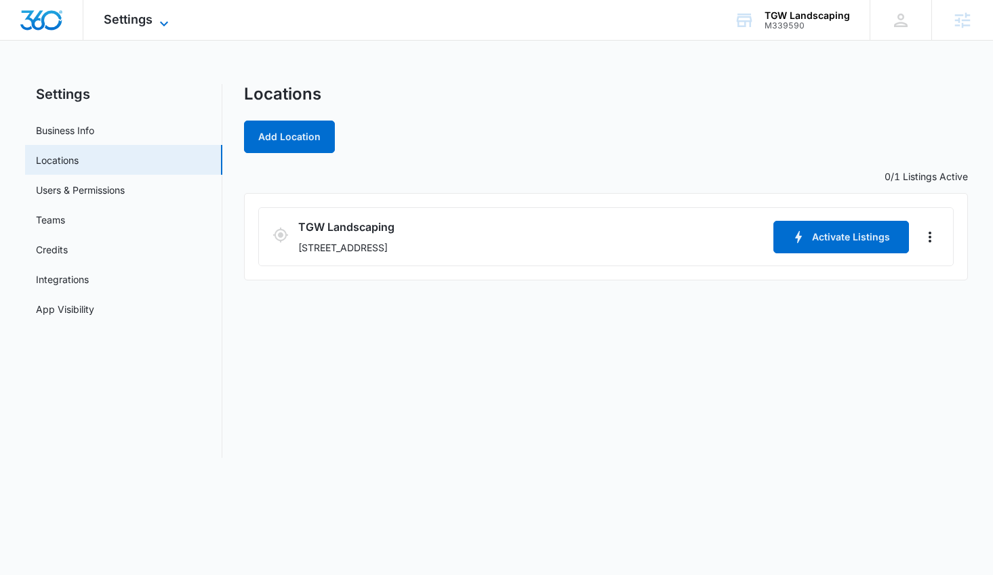
click at [151, 20] on span "Settings" at bounding box center [128, 19] width 49 height 14
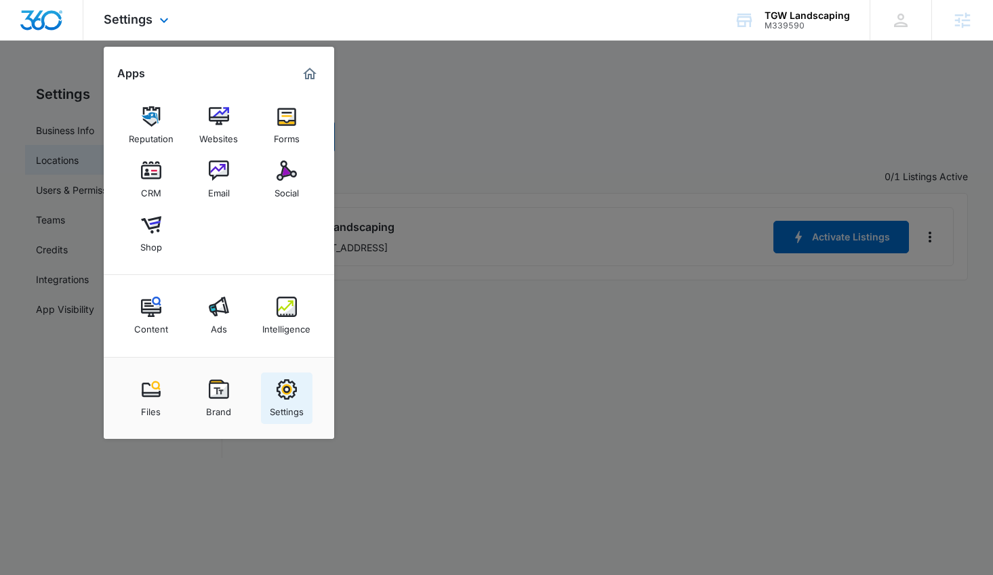
click at [285, 399] on img at bounding box center [286, 389] width 20 height 20
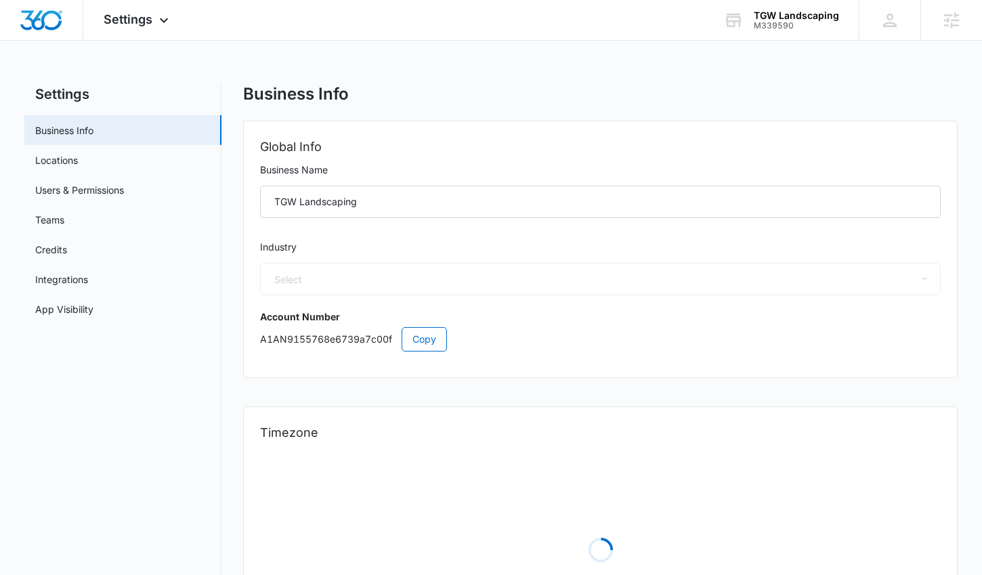
select select "5"
select select "US"
select select "America/[GEOGRAPHIC_DATA]"
click at [142, 24] on span "Settings" at bounding box center [128, 19] width 49 height 14
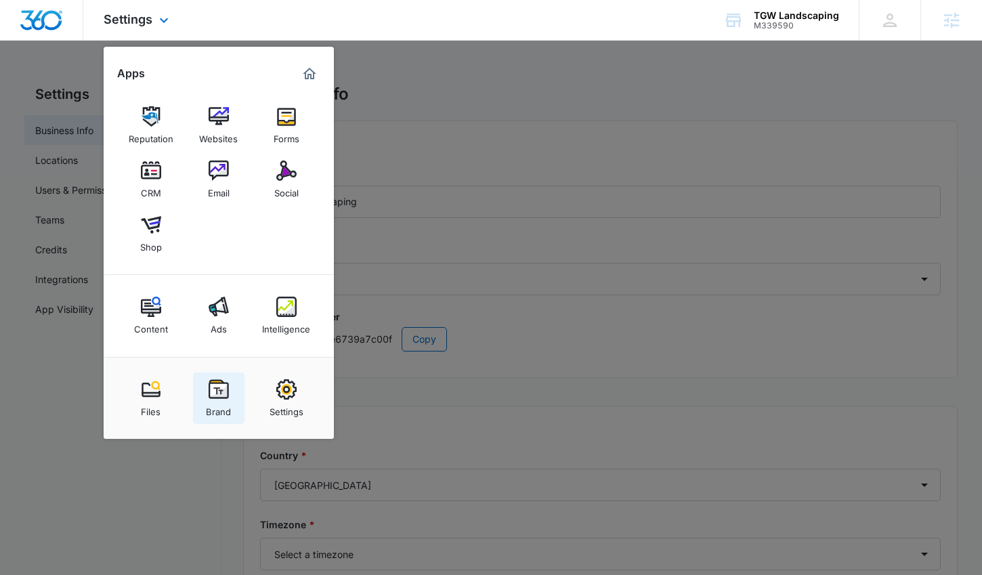
click at [225, 403] on div "Brand" at bounding box center [218, 409] width 25 height 18
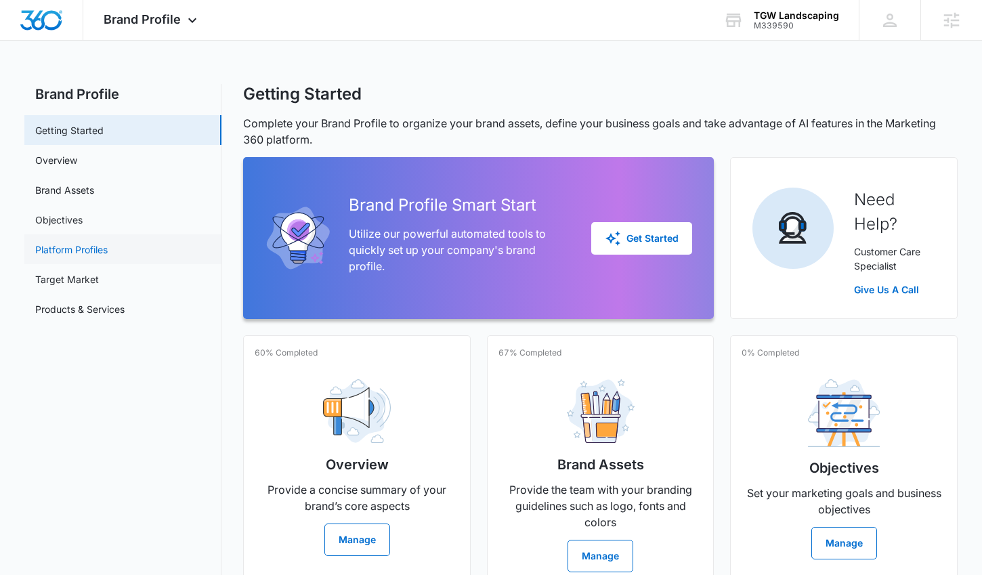
click at [108, 251] on link "Platform Profiles" at bounding box center [71, 250] width 72 height 14
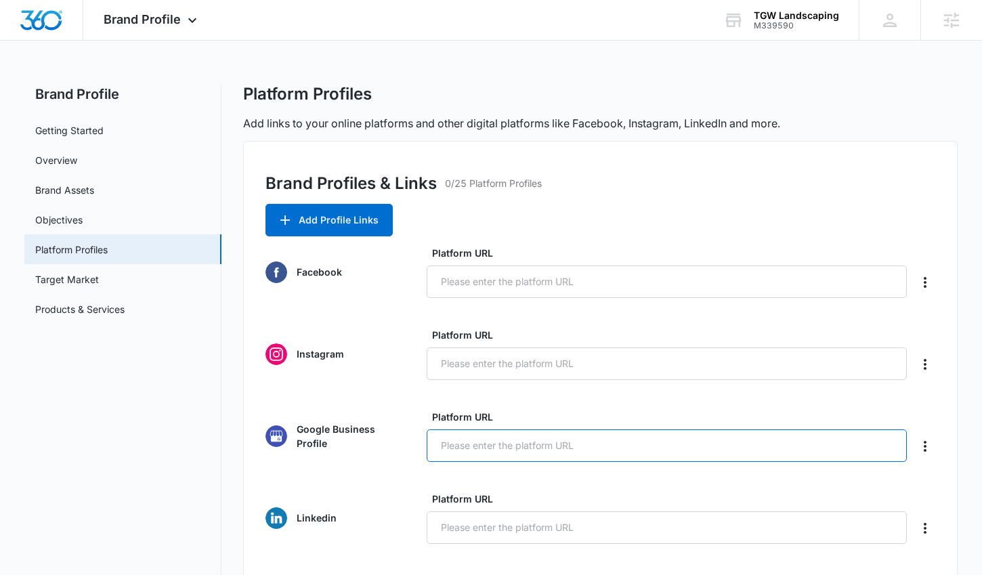
click at [544, 448] on input "Platform URL" at bounding box center [667, 446] width 480 height 33
paste input "[URL][DOMAIN_NAME]"
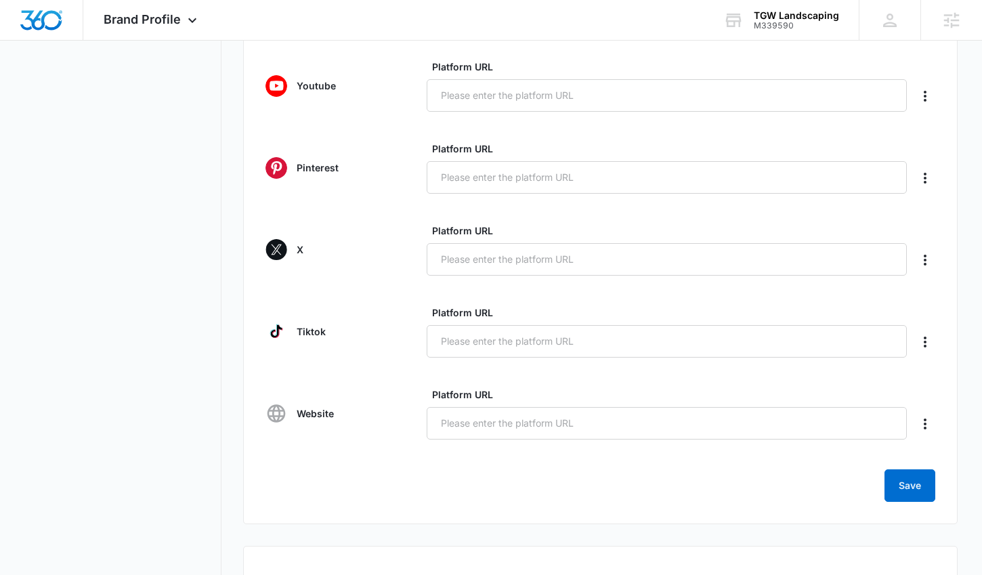
scroll to position [606, 0]
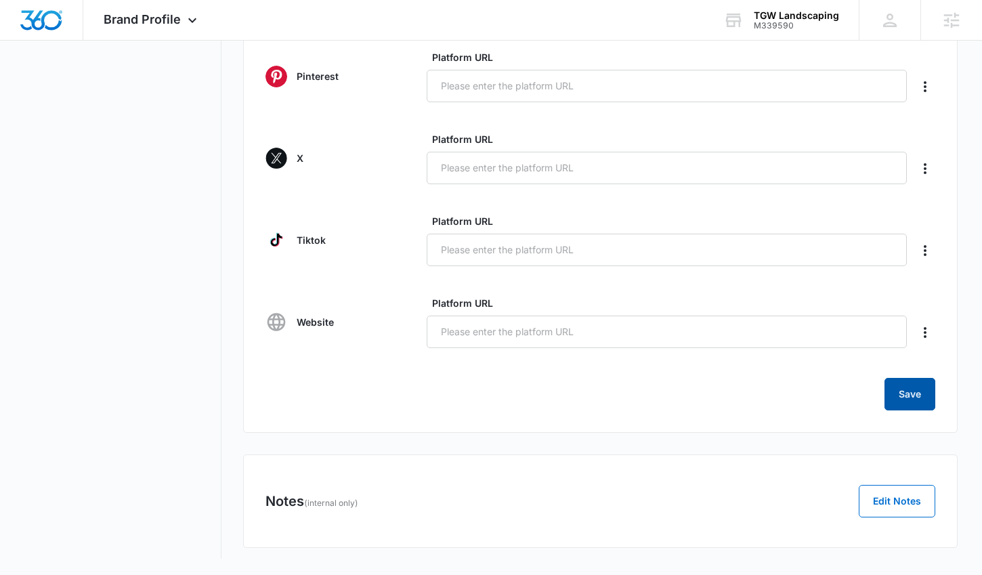
type input "[URL][DOMAIN_NAME]"
click at [916, 395] on button "Save" at bounding box center [910, 394] width 51 height 33
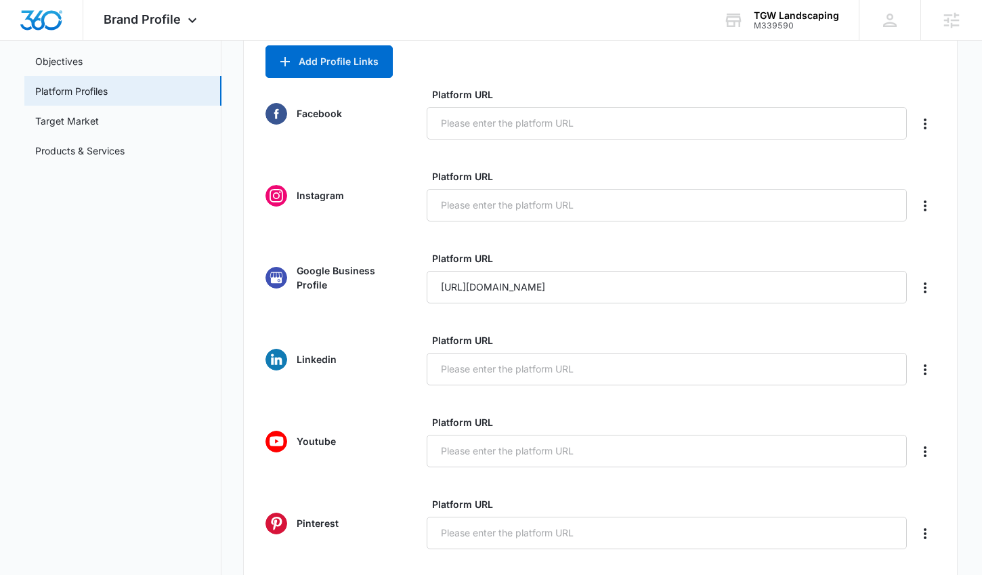
scroll to position [0, 0]
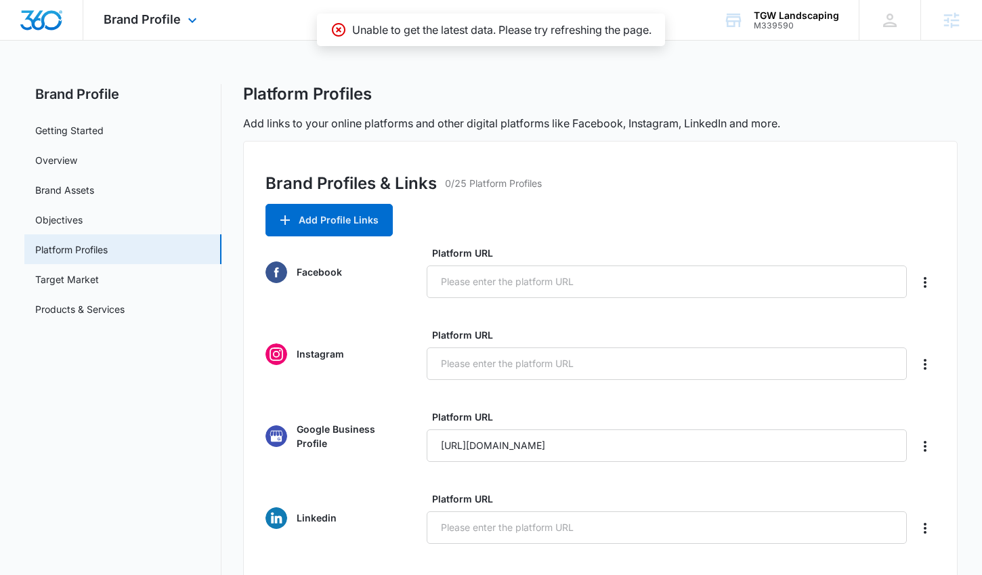
click at [53, 22] on img "Dashboard" at bounding box center [41, 20] width 43 height 20
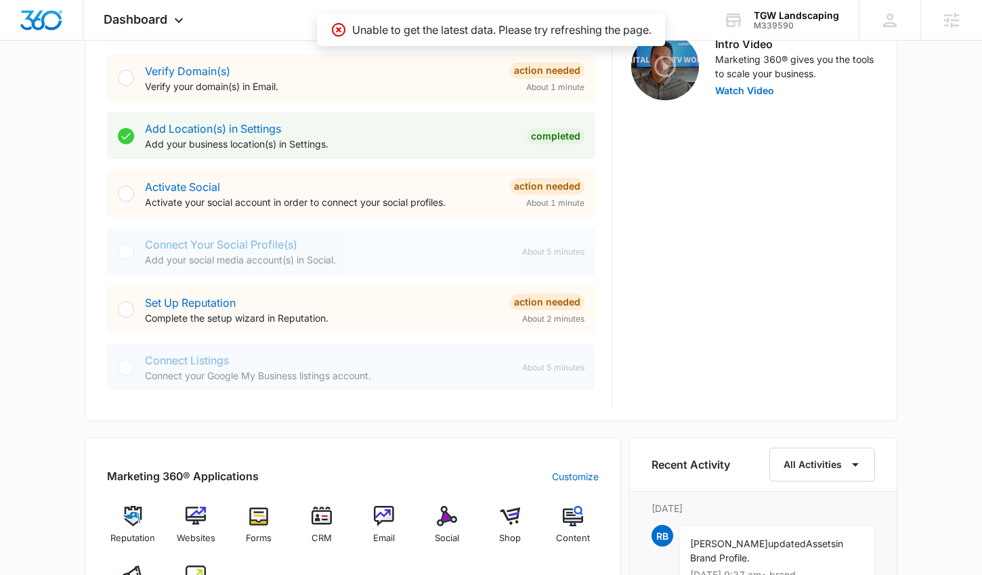
scroll to position [346, 0]
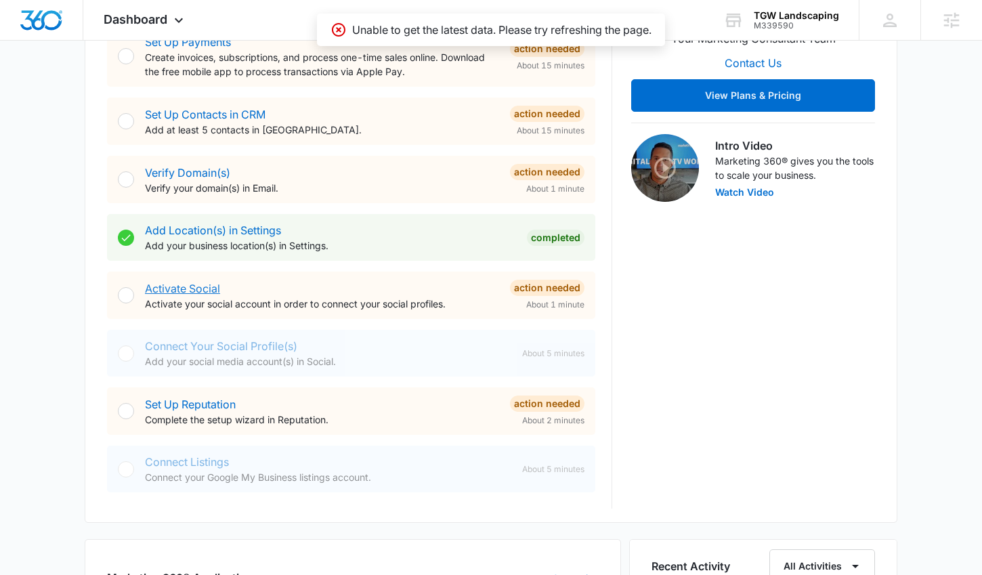
click at [174, 288] on link "Activate Social" at bounding box center [182, 289] width 75 height 14
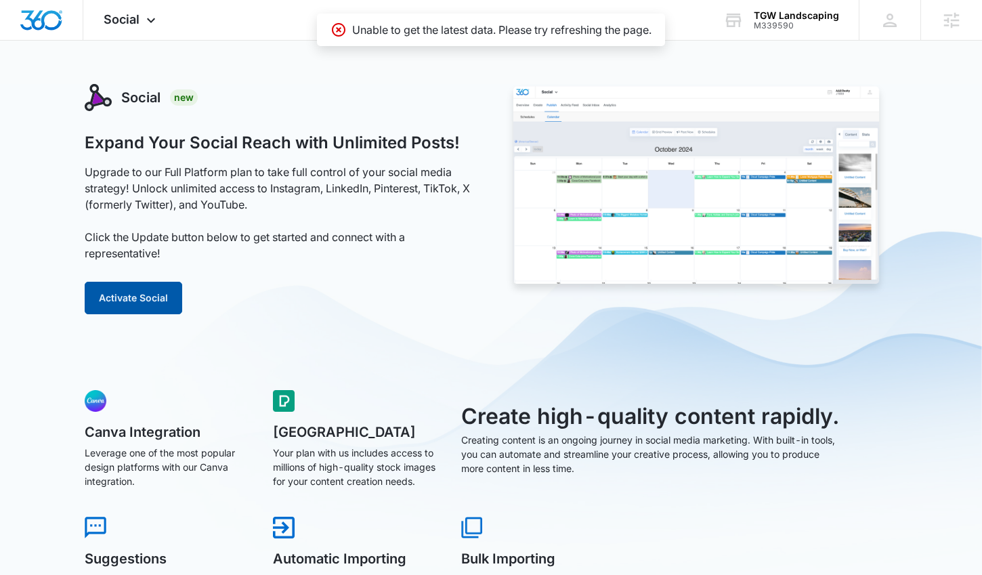
click at [158, 297] on button "Activate Social" at bounding box center [134, 298] width 98 height 33
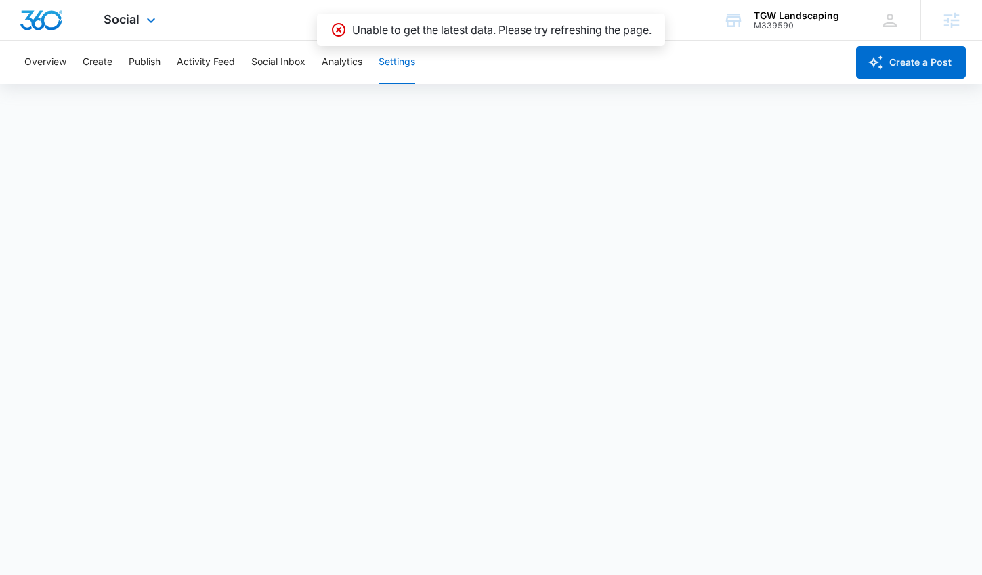
click at [47, 24] on img "Dashboard" at bounding box center [41, 20] width 43 height 20
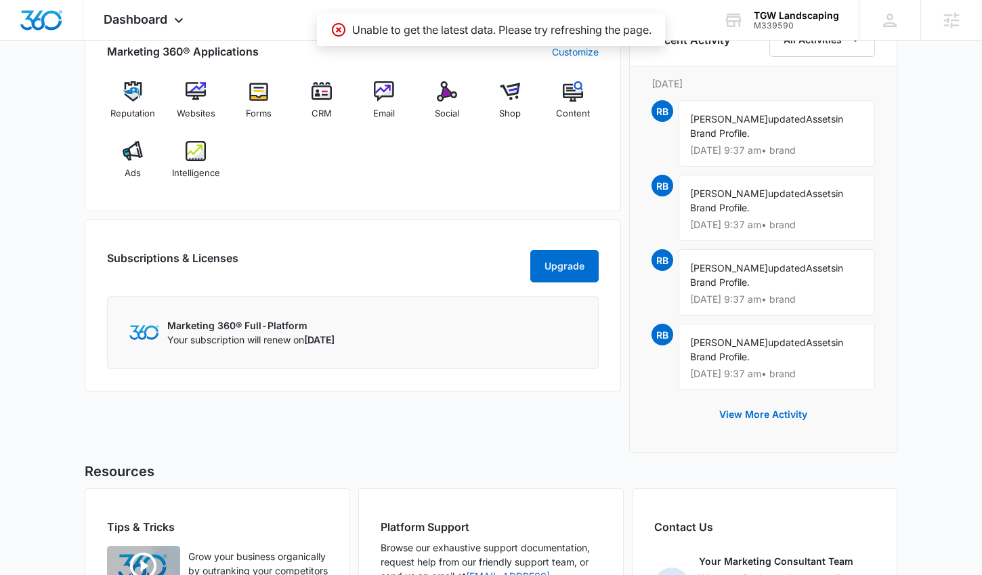
scroll to position [640, 0]
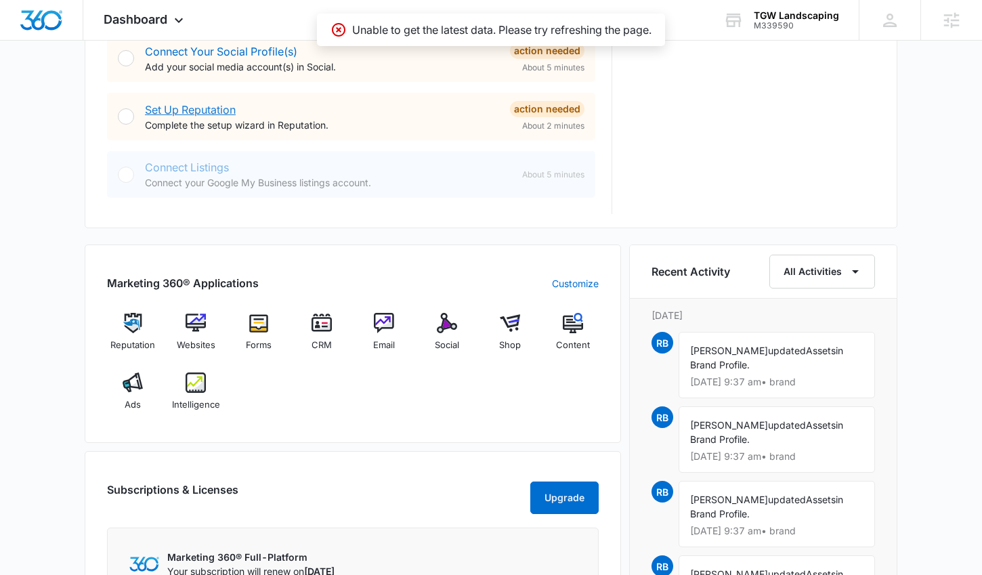
click at [192, 104] on link "Set Up Reputation" at bounding box center [190, 110] width 91 height 14
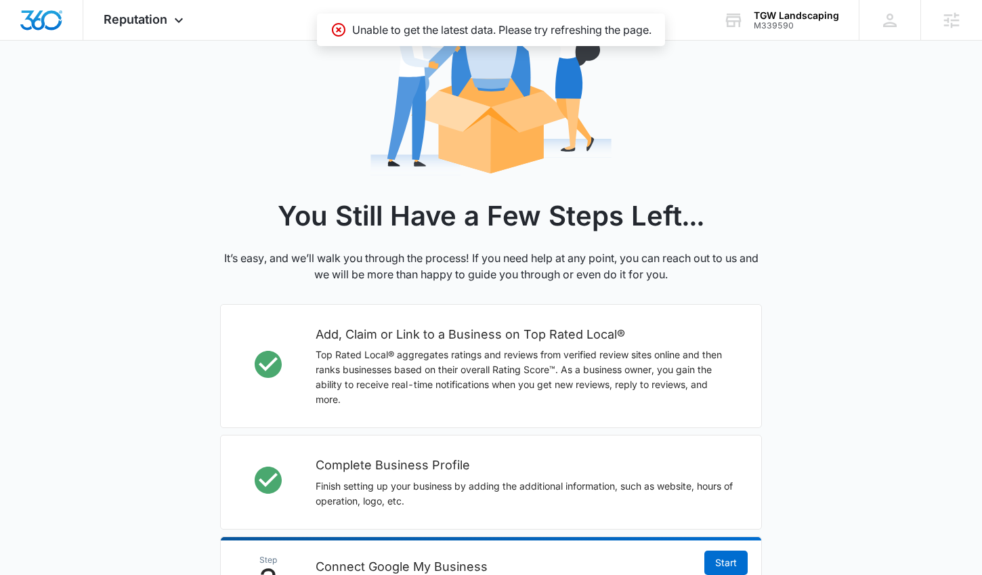
scroll to position [313, 0]
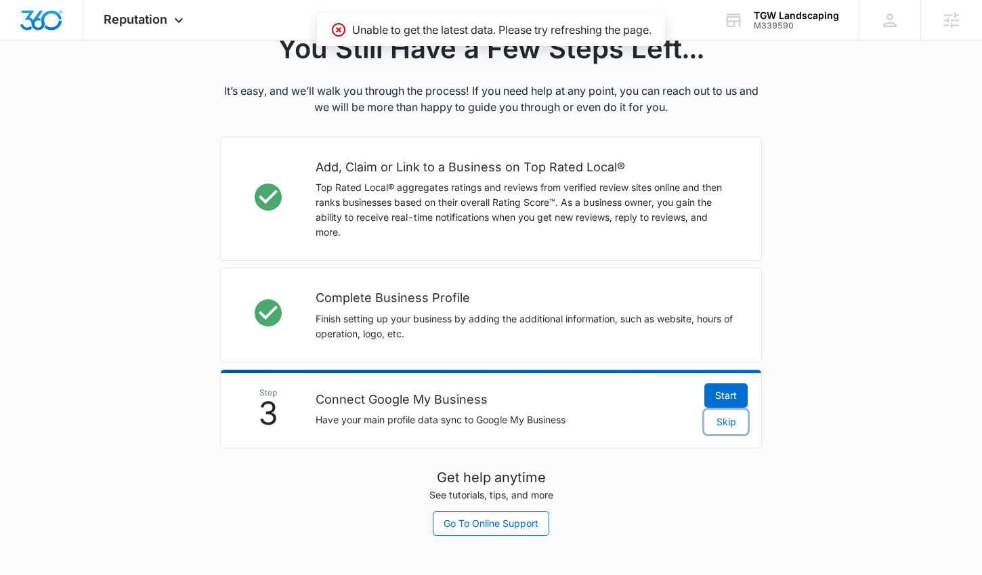
click at [726, 423] on span "Skip" at bounding box center [727, 422] width 20 height 15
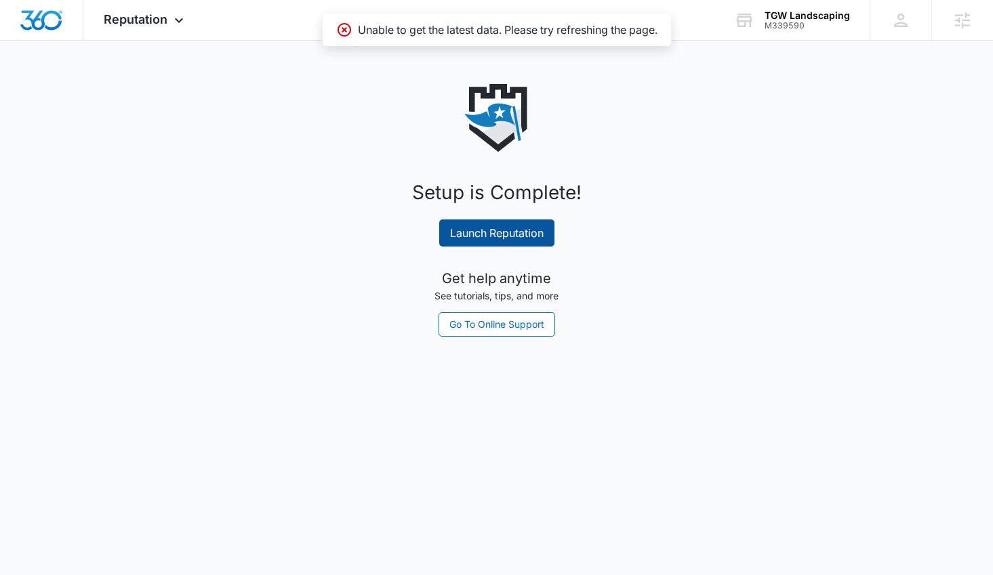
click at [486, 232] on link "Launch Reputation" at bounding box center [496, 233] width 115 height 27
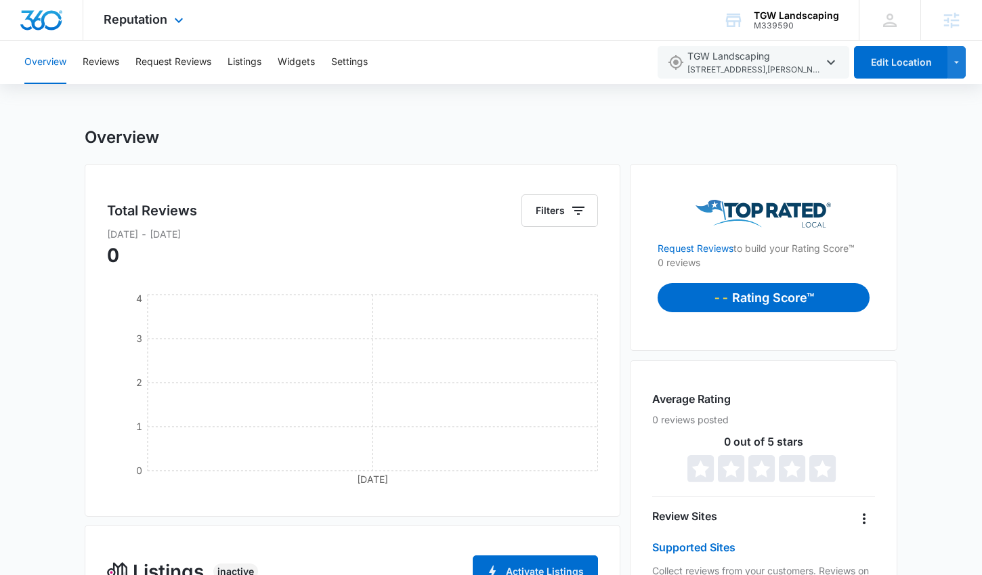
click at [34, 16] on img "Dashboard" at bounding box center [41, 20] width 43 height 20
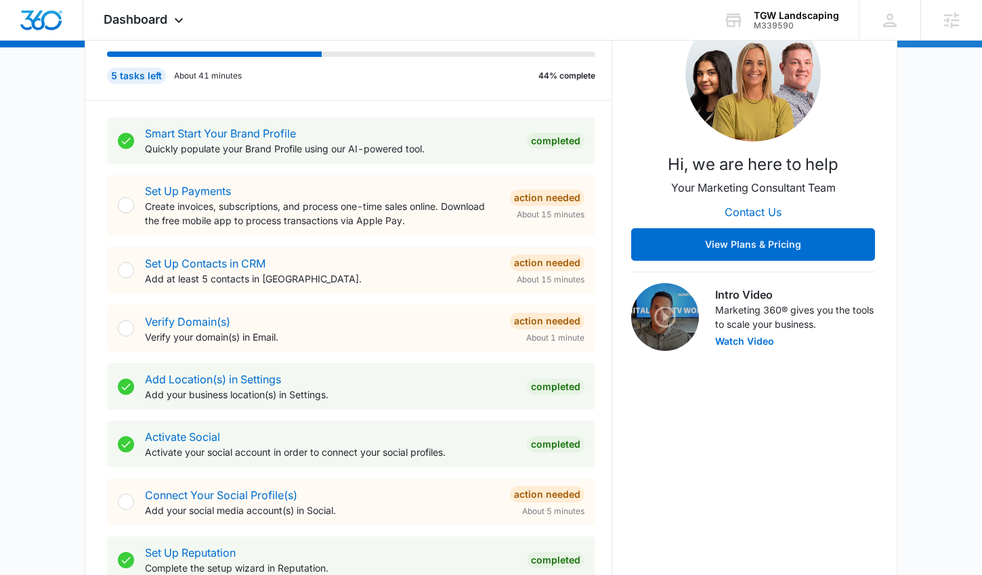
scroll to position [444, 0]
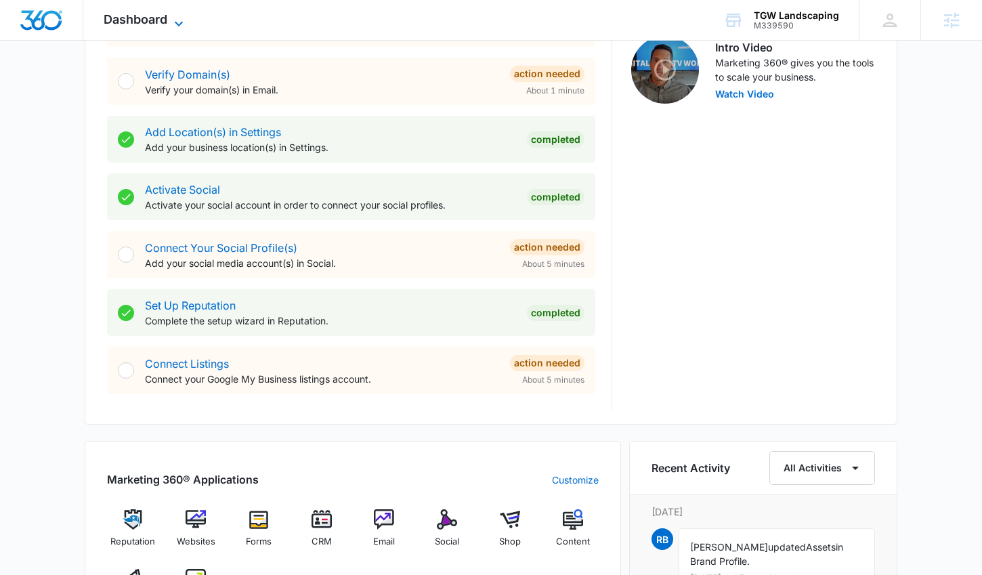
click at [123, 20] on span "Dashboard" at bounding box center [136, 19] width 64 height 14
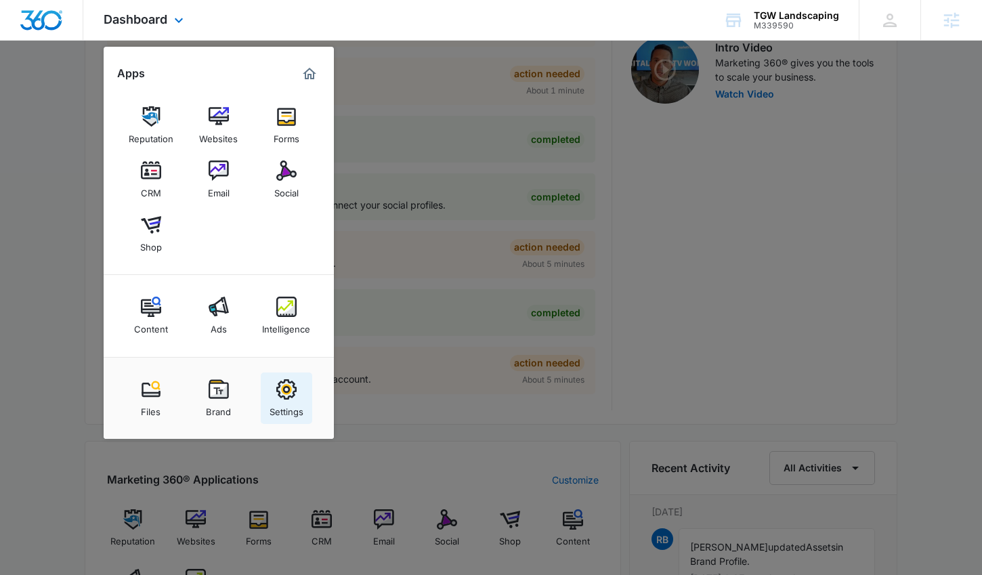
click at [301, 404] on div "Settings" at bounding box center [287, 409] width 34 height 18
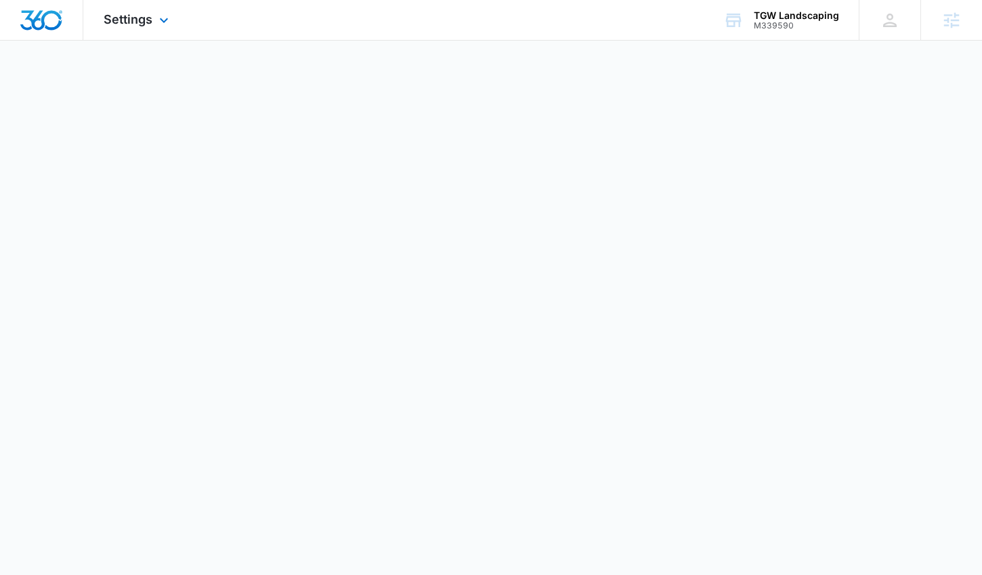
select select "5"
select select "US"
select select "America/[GEOGRAPHIC_DATA]"
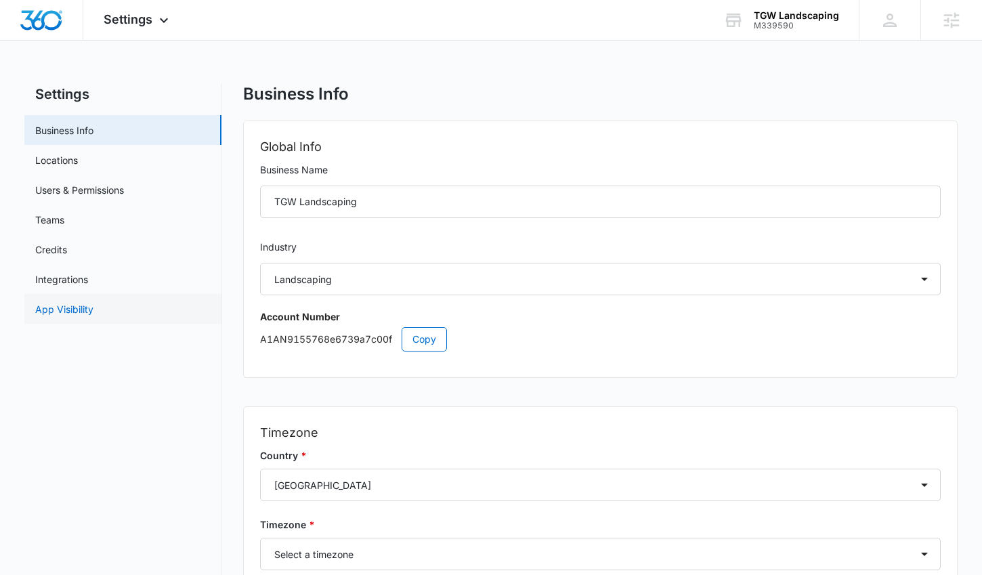
click at [93, 310] on link "App Visibility" at bounding box center [64, 309] width 58 height 14
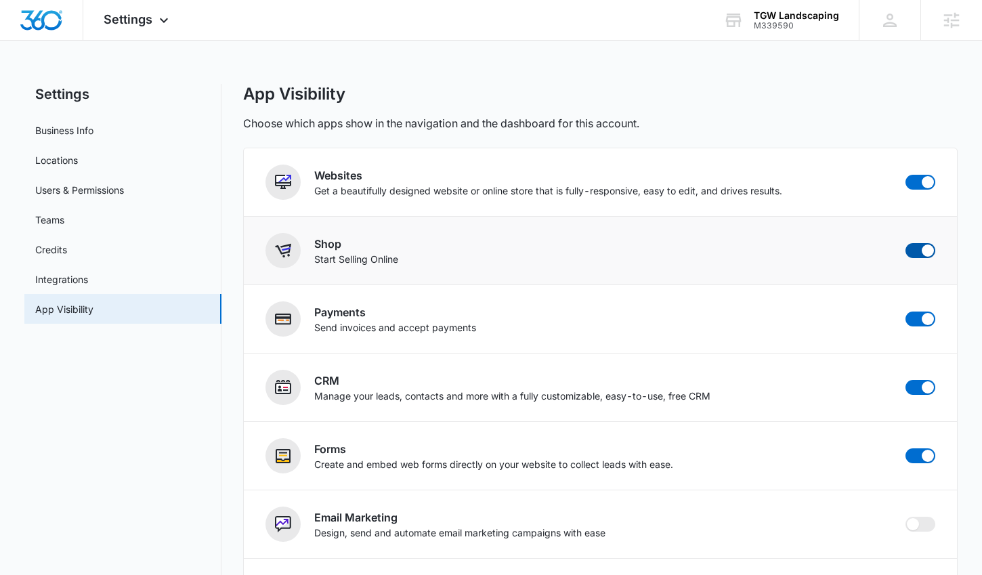
click at [920, 249] on span at bounding box center [921, 250] width 30 height 15
click at [906, 243] on input "checkbox" at bounding box center [905, 243] width 1 height 1
checkbox input "false"
click at [43, 17] on img "Dashboard" at bounding box center [41, 20] width 43 height 20
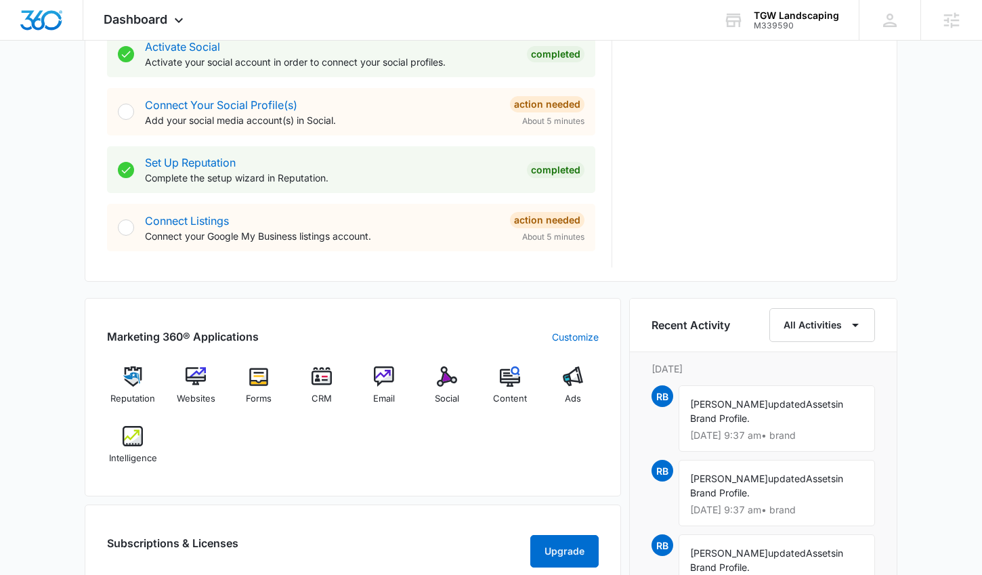
scroll to position [621, 0]
